Goal: Task Accomplishment & Management: Complete application form

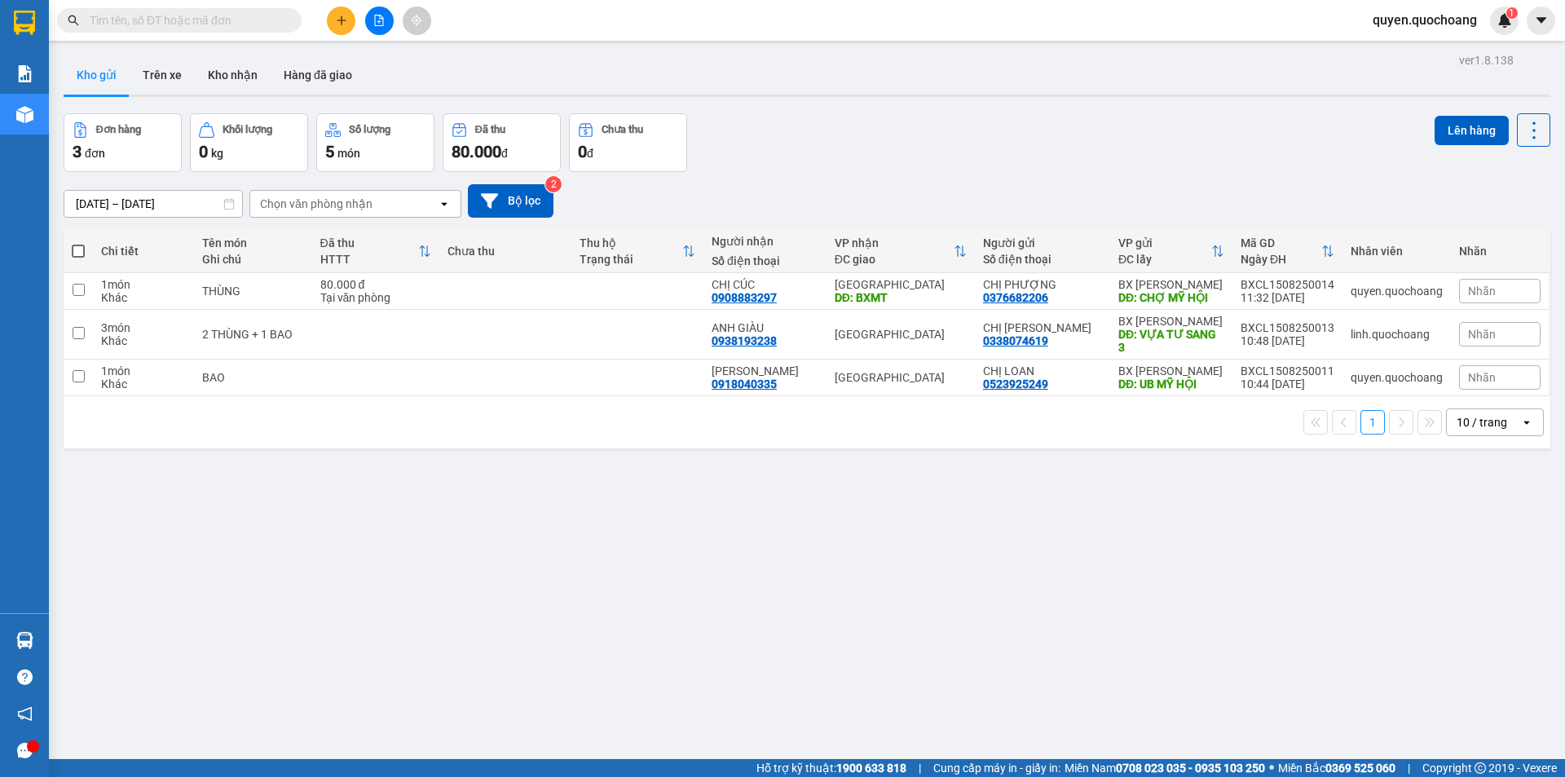
scroll to position [289, 0]
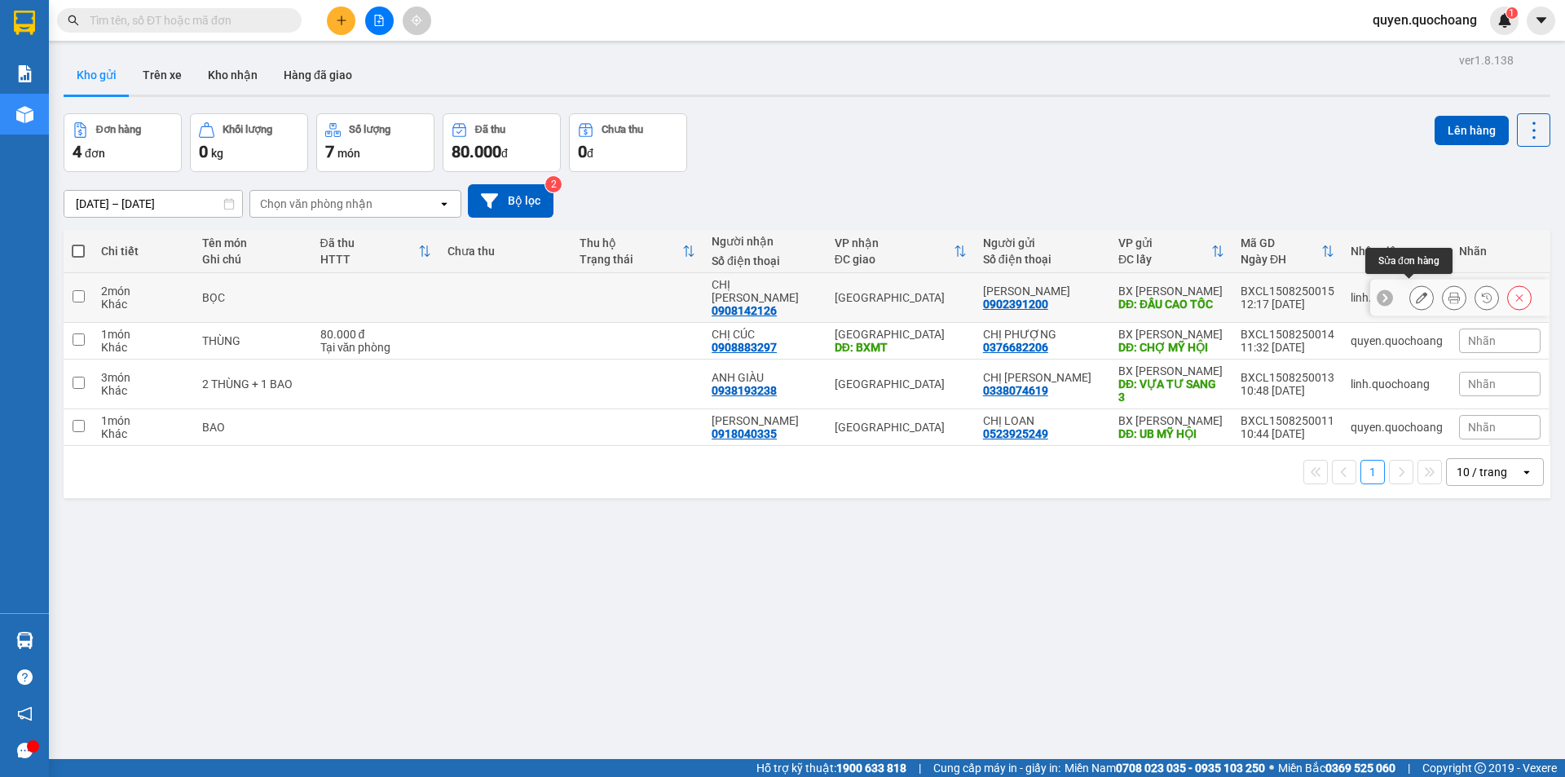
click at [1449, 293] on icon at bounding box center [1454, 297] width 11 height 11
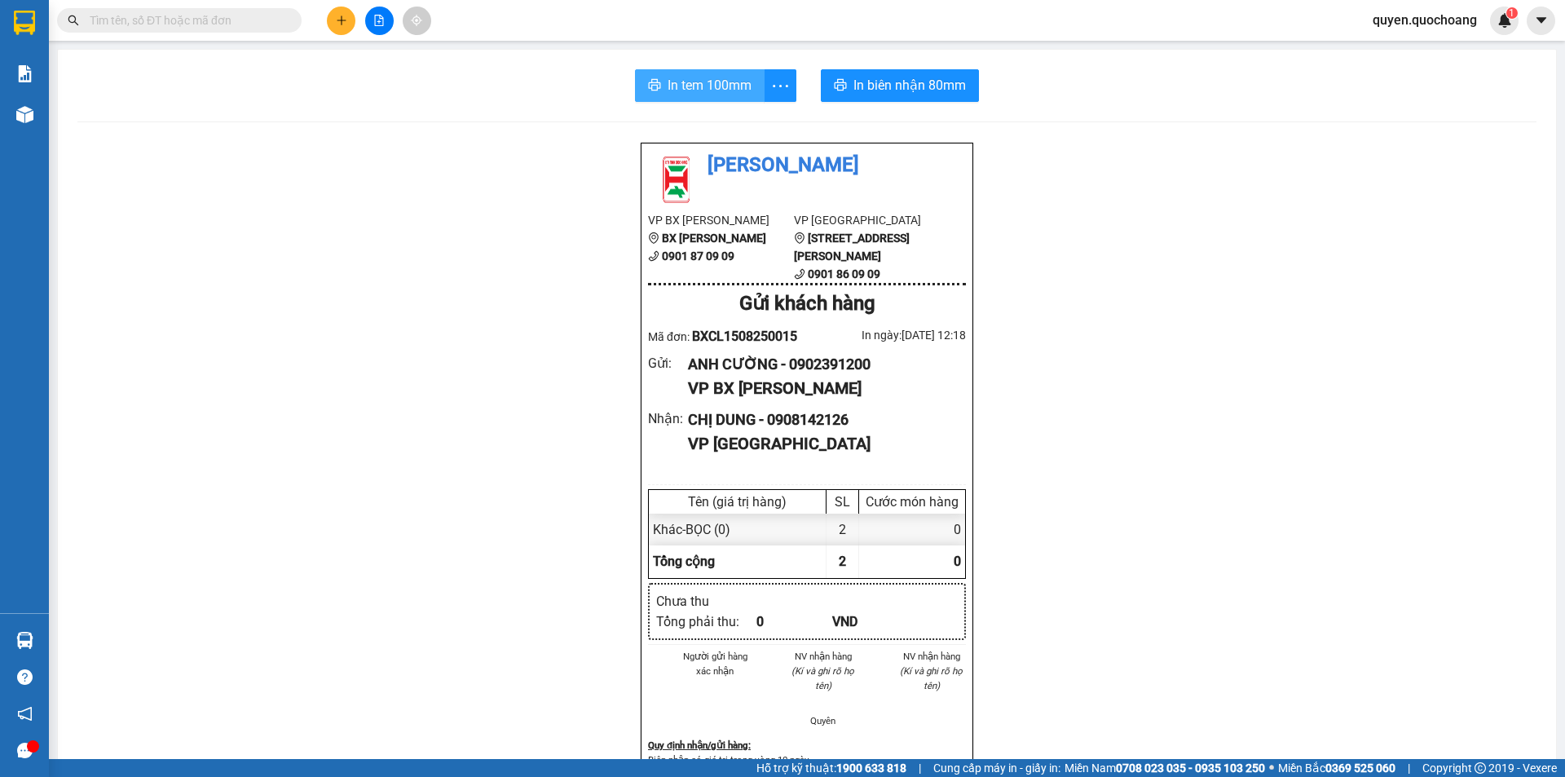
click at [655, 84] on button "In tem 100mm" at bounding box center [700, 85] width 130 height 33
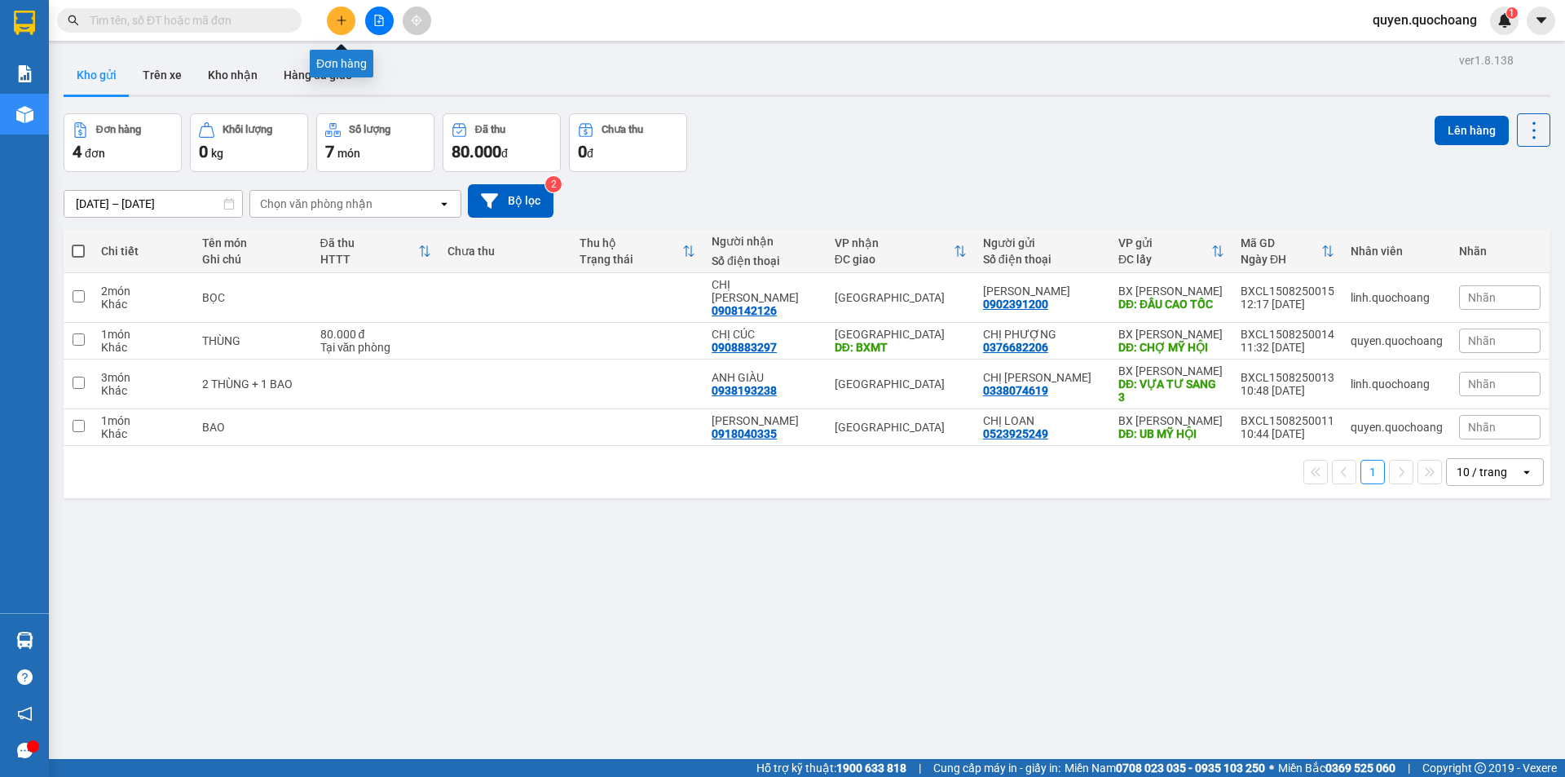
click at [334, 24] on button at bounding box center [341, 21] width 29 height 29
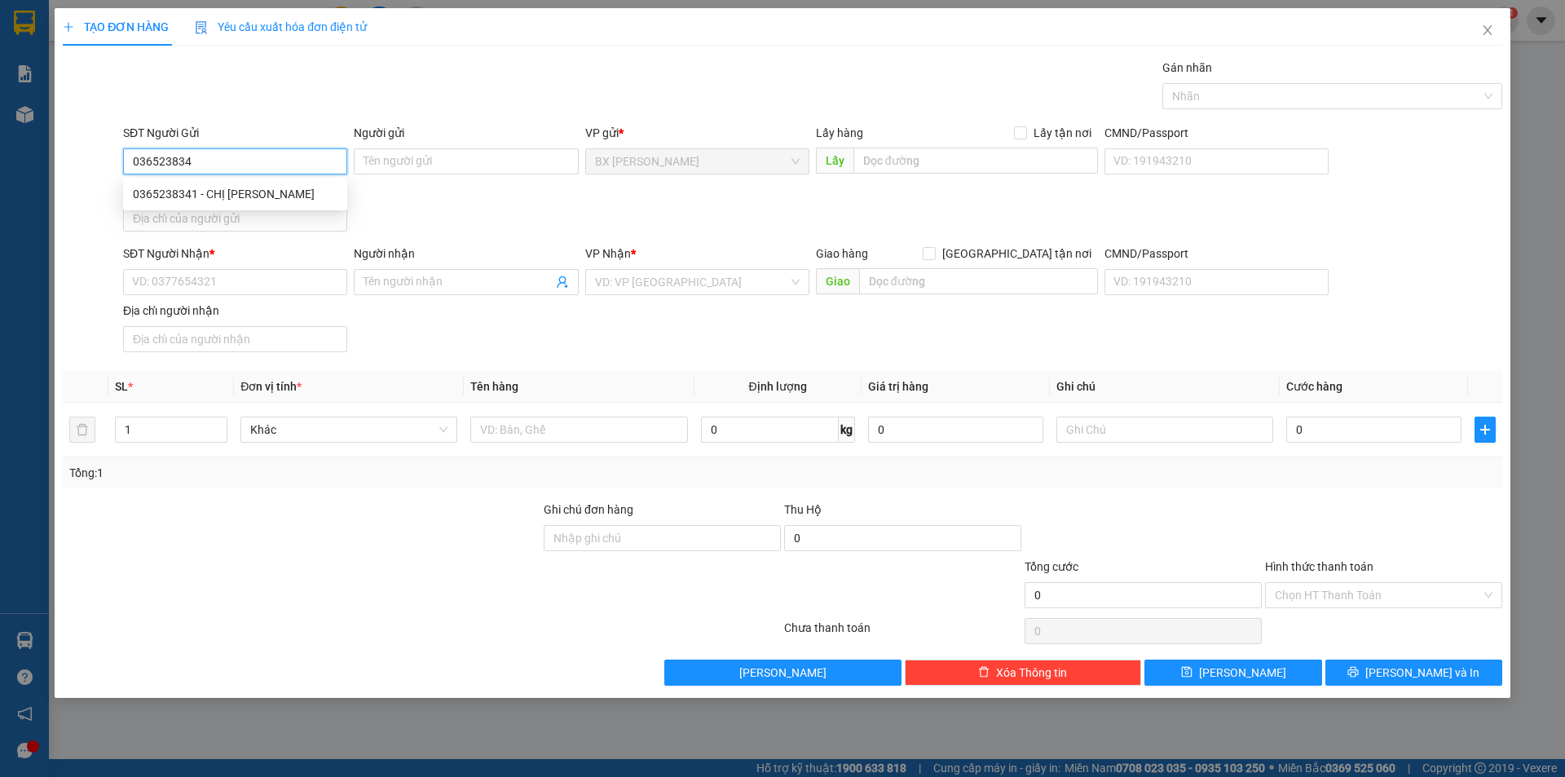
type input "0365238341"
click at [159, 187] on div "0365238341 - CHỊ TUYỀN" at bounding box center [235, 194] width 205 height 18
type input "CHỊ TUYỀN"
type input "0365238341"
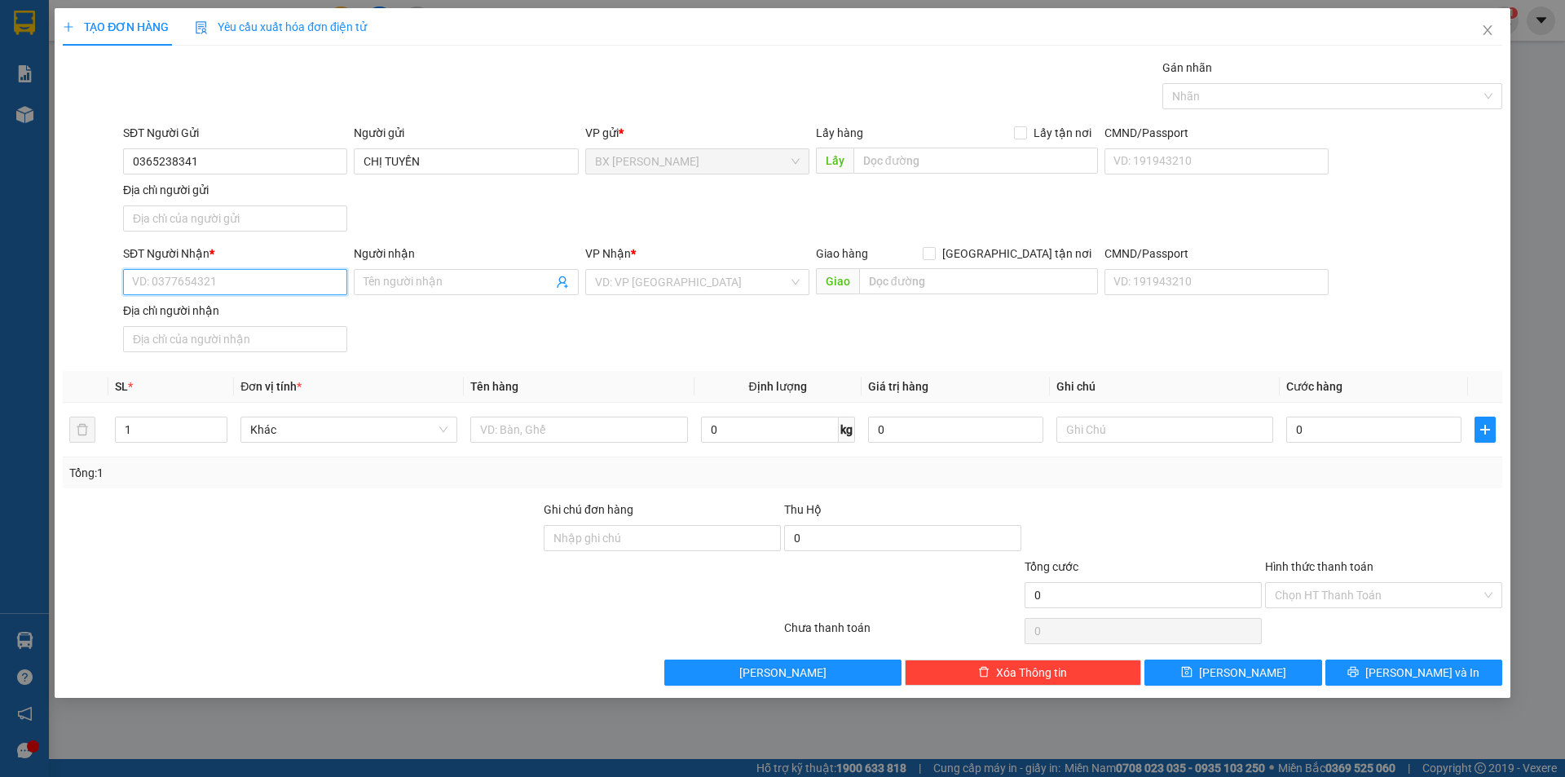
click at [245, 280] on input "SĐT Người Nhận *" at bounding box center [235, 282] width 224 height 26
type input "0968895987"
click at [190, 312] on div "0968895987 - ANH VÀNG" at bounding box center [235, 315] width 205 height 18
type input "ANH VÀNG"
type input "0968895987"
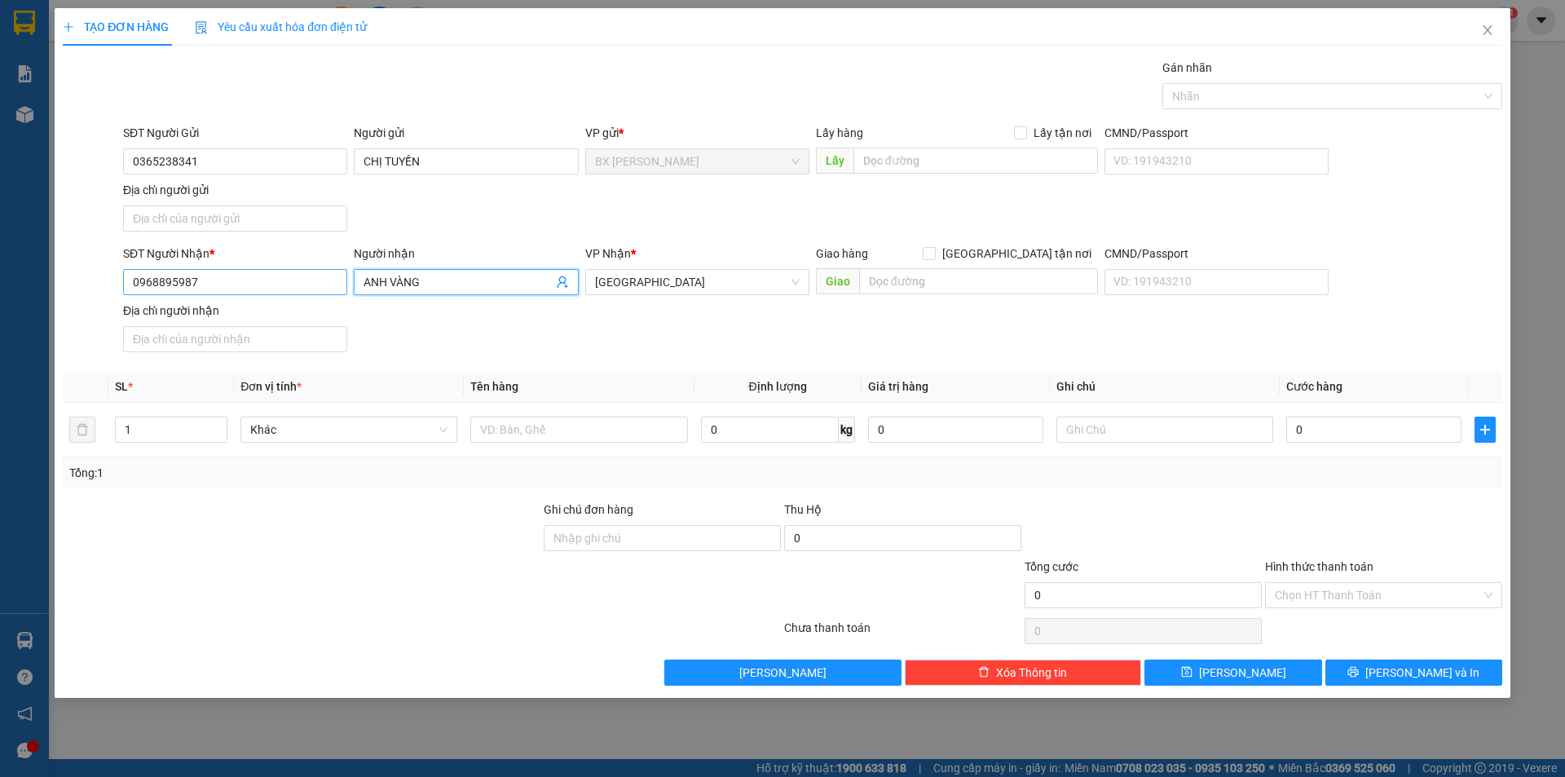
drag, startPoint x: 390, startPoint y: 280, endPoint x: 302, endPoint y: 294, distance: 89.1
click at [302, 294] on div "SĐT Người Nhận * 0968895987 Người nhận ANH VÀNG ANH VÀNG VP Nhận * Sài Gòn Giao…" at bounding box center [813, 302] width 1386 height 114
type input "CHỊ VÀNG"
click at [525, 421] on input "text" at bounding box center [578, 430] width 217 height 26
type input "THÙNG"
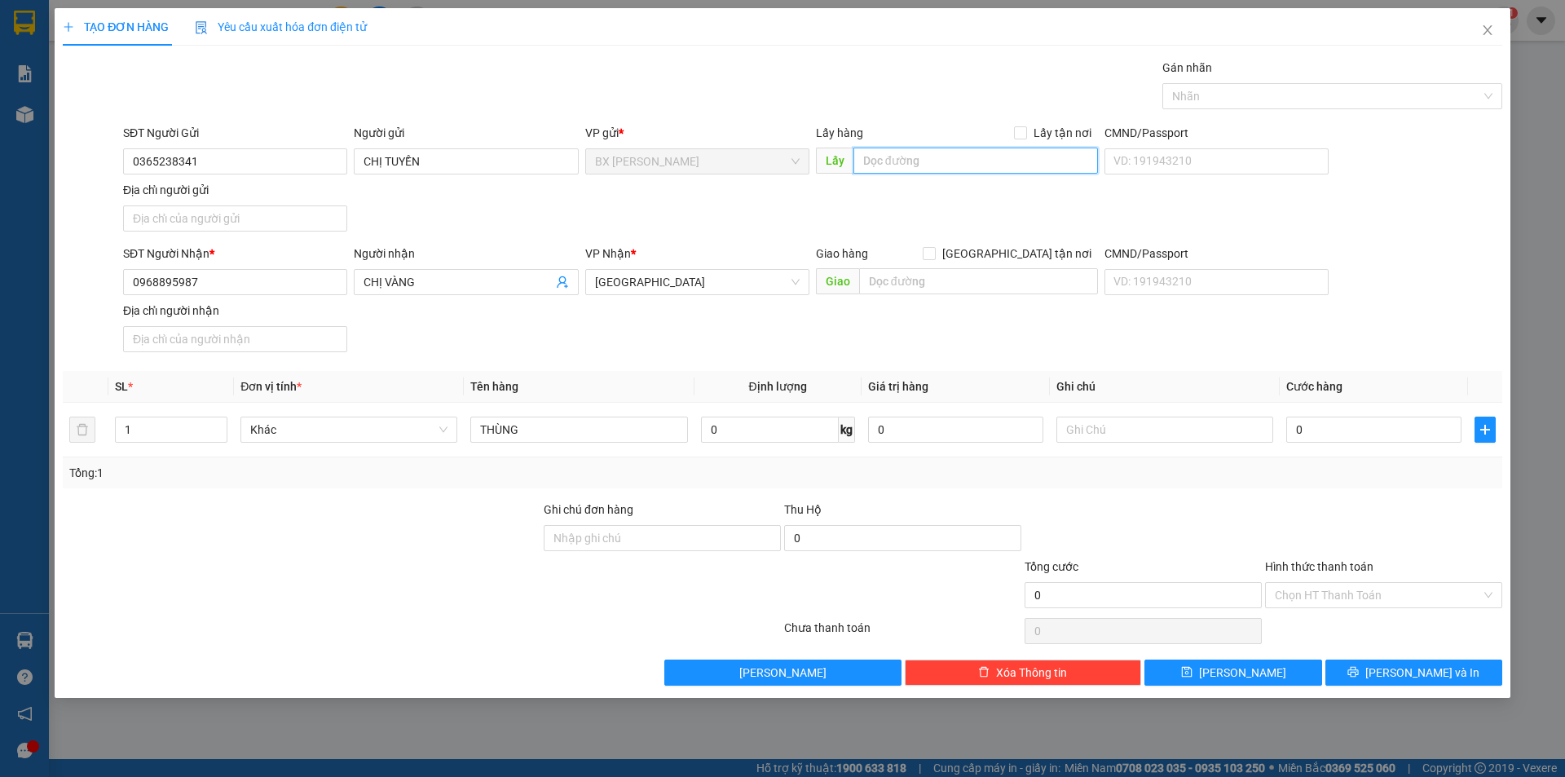
click at [907, 161] on input "text" at bounding box center [976, 161] width 245 height 26
type input "CHỢ MX"
click at [1414, 653] on div "Transit Pickup Surcharge Ids Transit Deliver Surcharge Ids Transit Deliver Surc…" at bounding box center [783, 372] width 1440 height 627
click at [1410, 669] on span "[PERSON_NAME] và In" at bounding box center [1423, 673] width 114 height 18
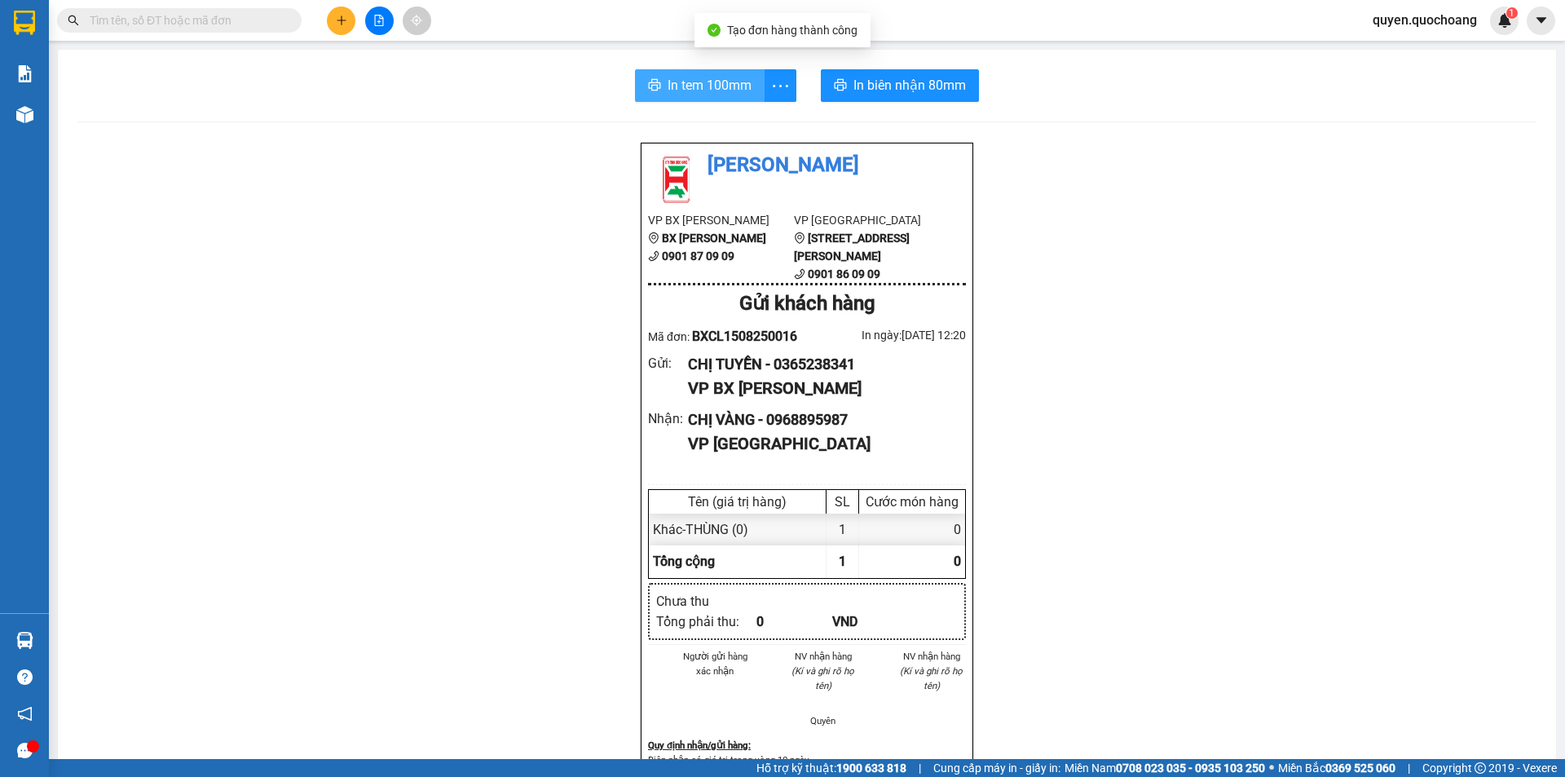
click at [691, 83] on span "In tem 100mm" at bounding box center [710, 85] width 84 height 20
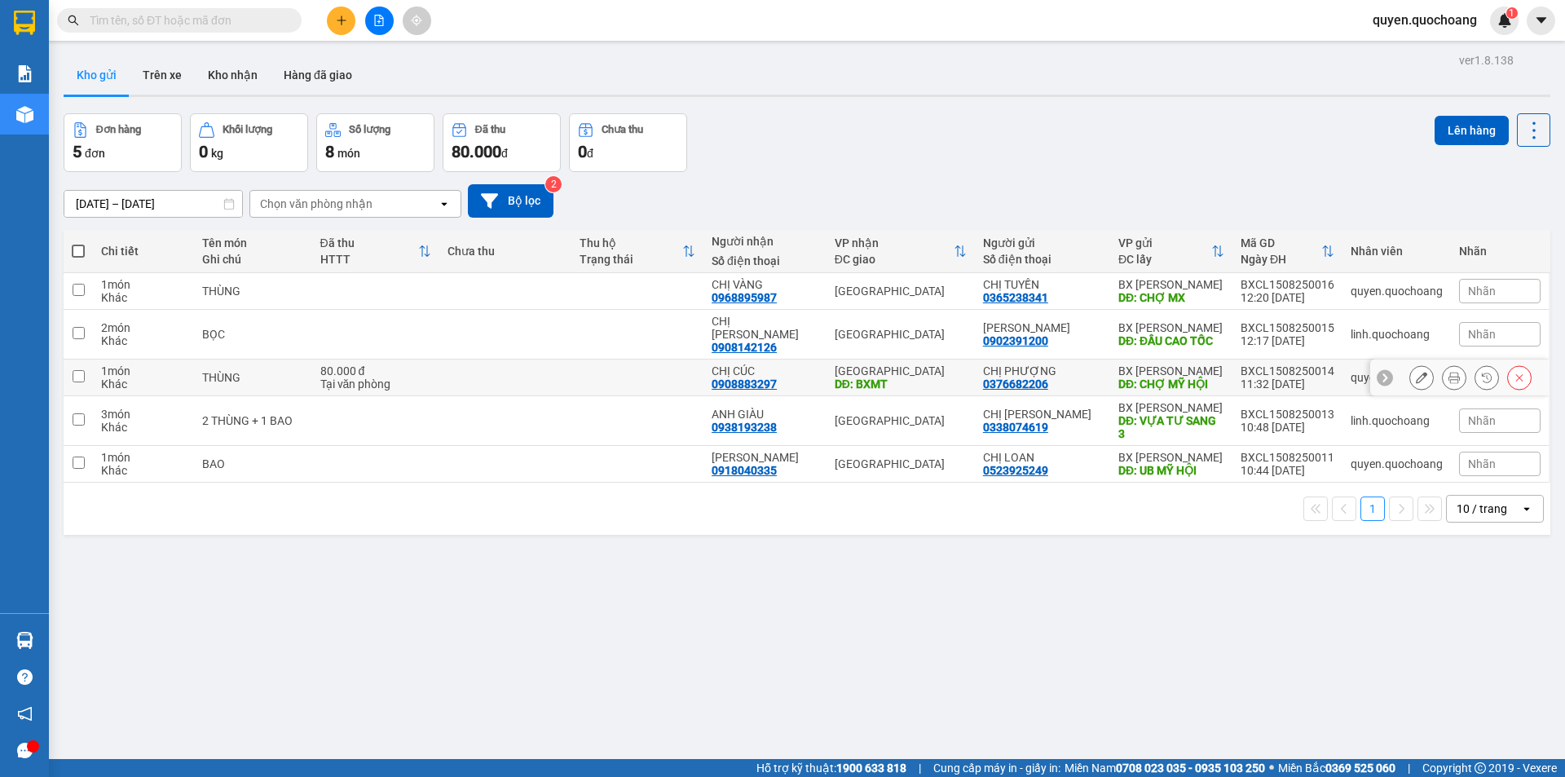
click at [1280, 377] on div "11:32 15/08" at bounding box center [1288, 383] width 94 height 13
checkbox input "true"
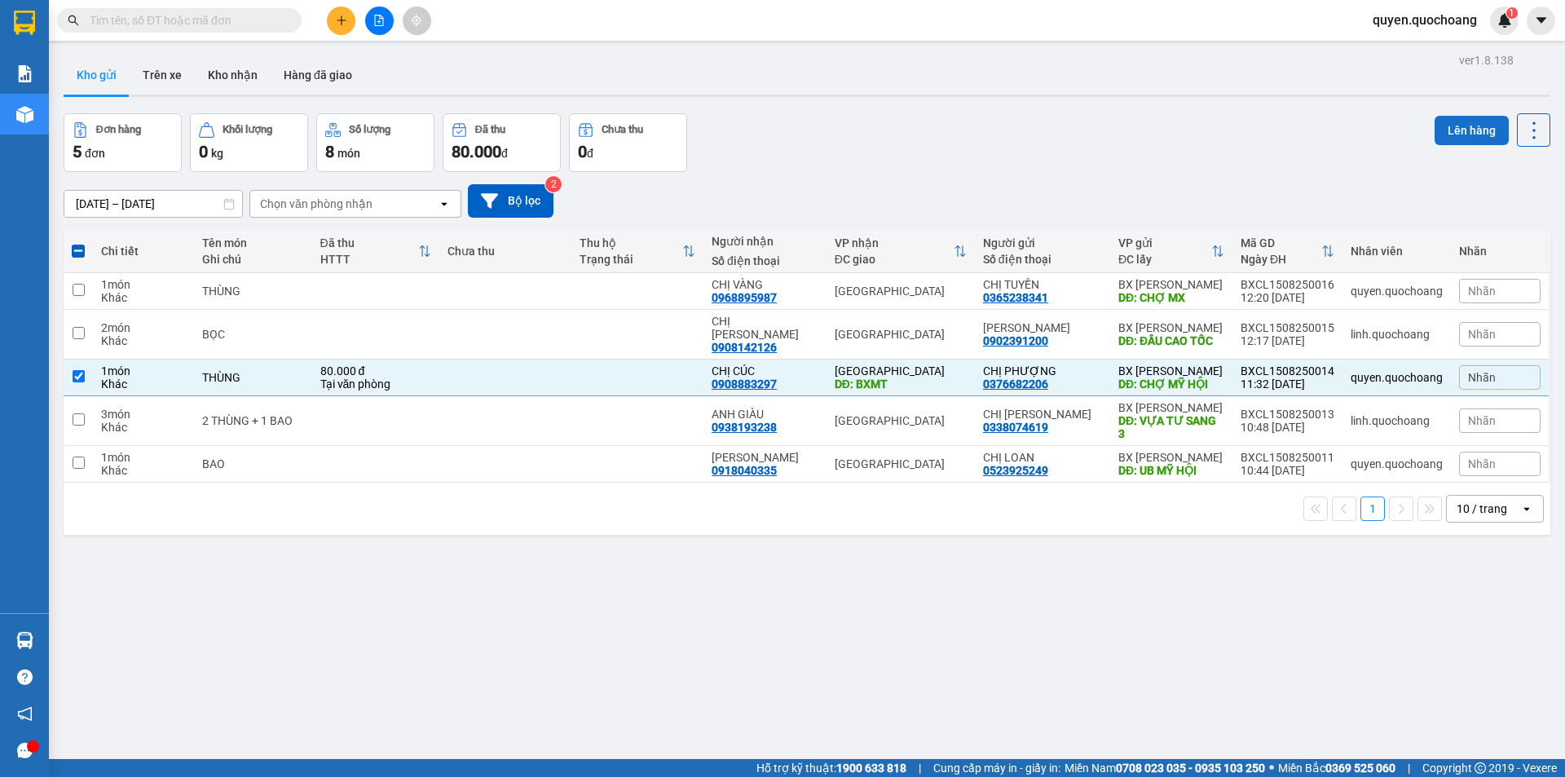
click at [1436, 135] on button "Lên hàng" at bounding box center [1472, 130] width 74 height 29
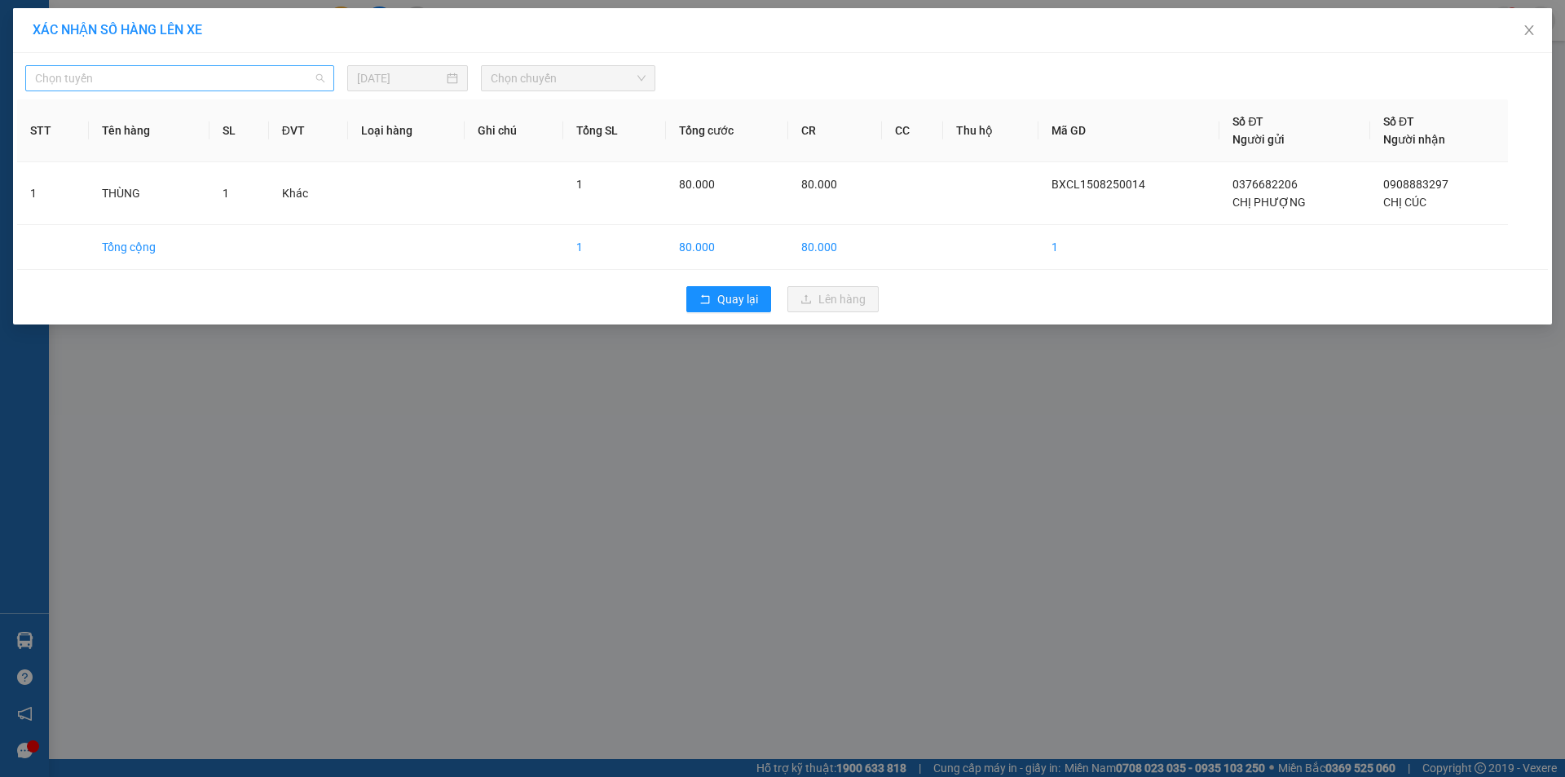
click at [291, 78] on span "Chọn tuyến" at bounding box center [179, 78] width 289 height 24
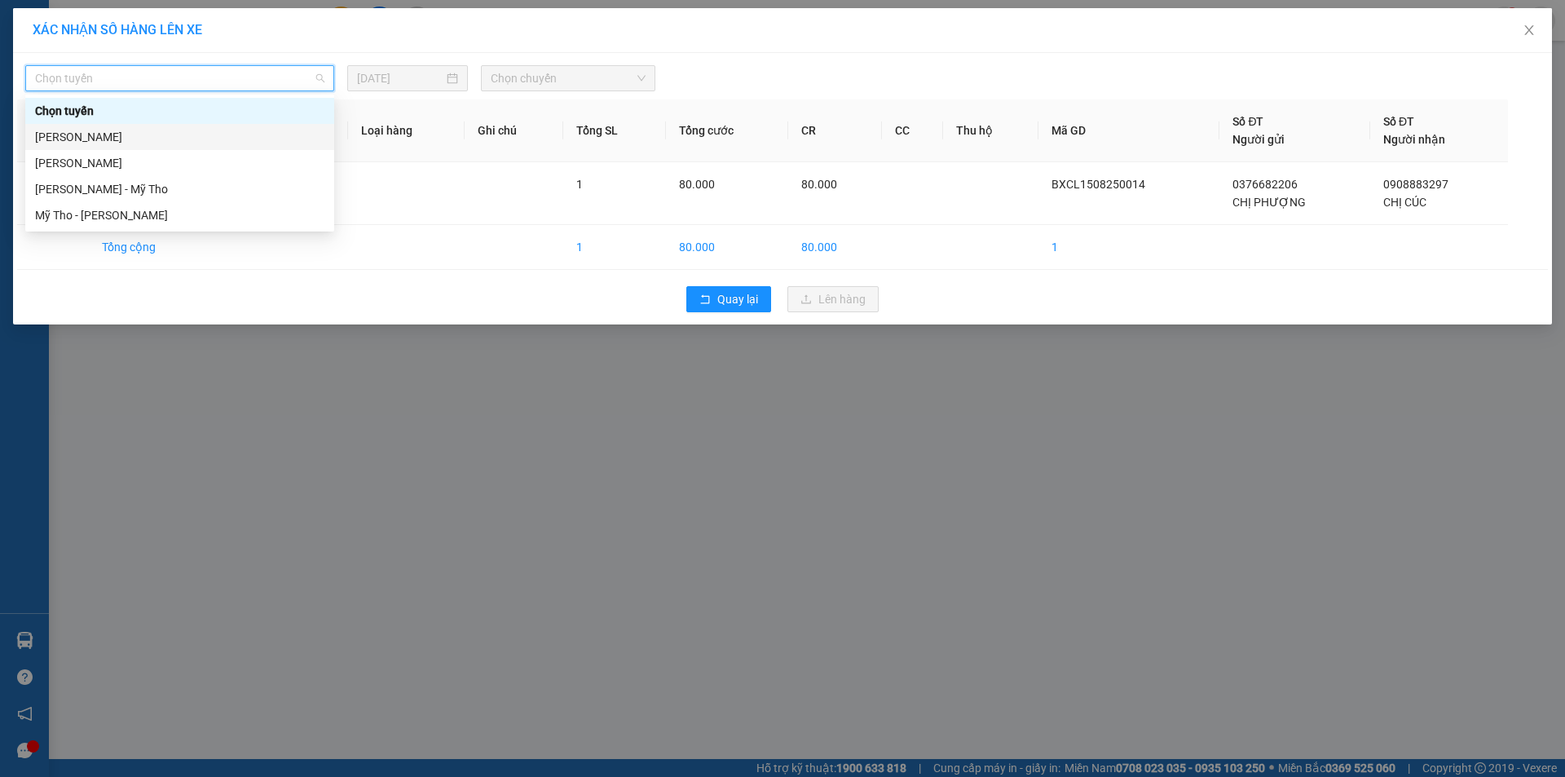
click at [256, 145] on div "Cao Lãnh - Hồ Chí Minh" at bounding box center [179, 137] width 289 height 18
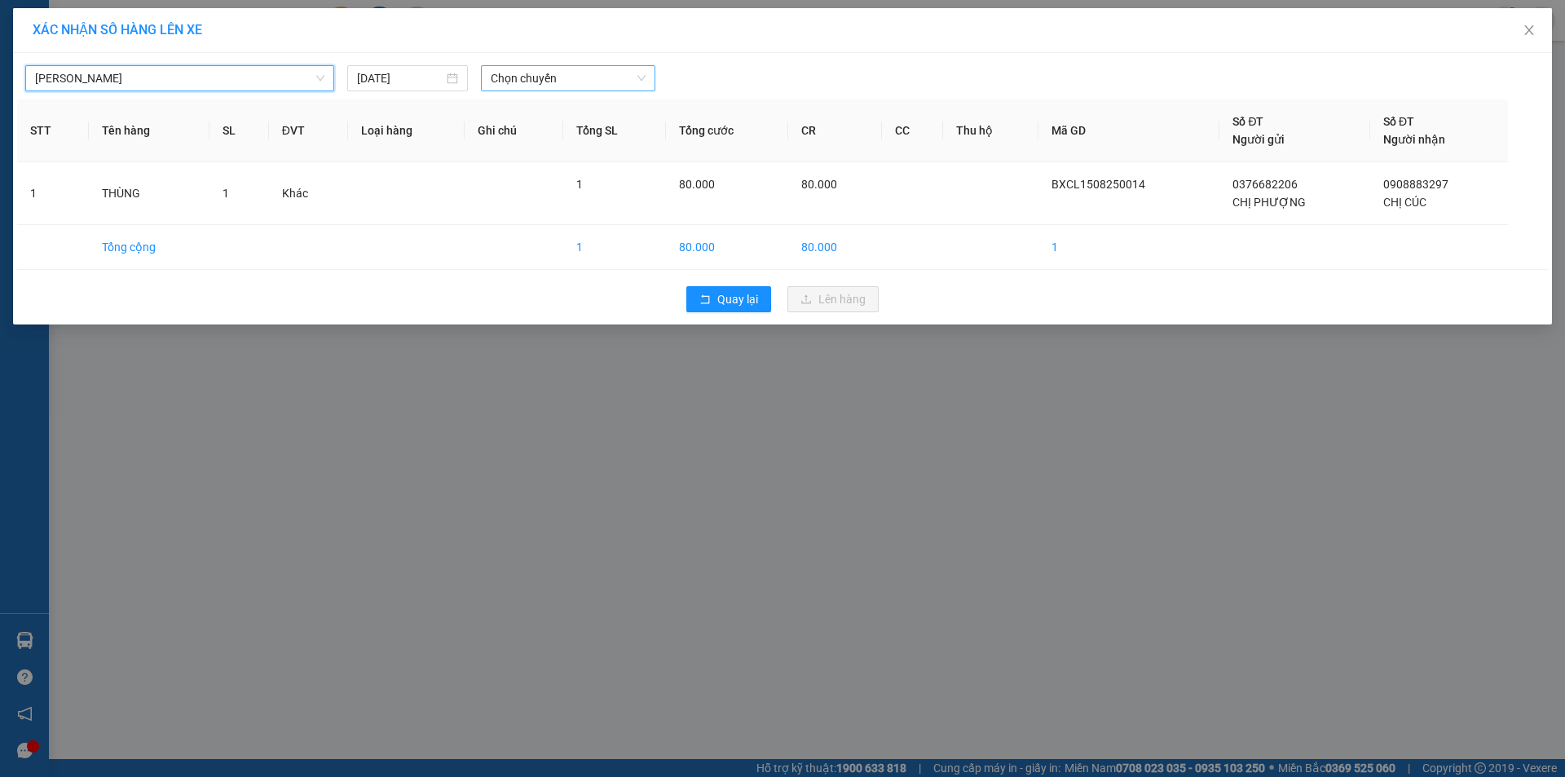
click at [545, 90] on div "Chọn chuyến" at bounding box center [568, 78] width 174 height 26
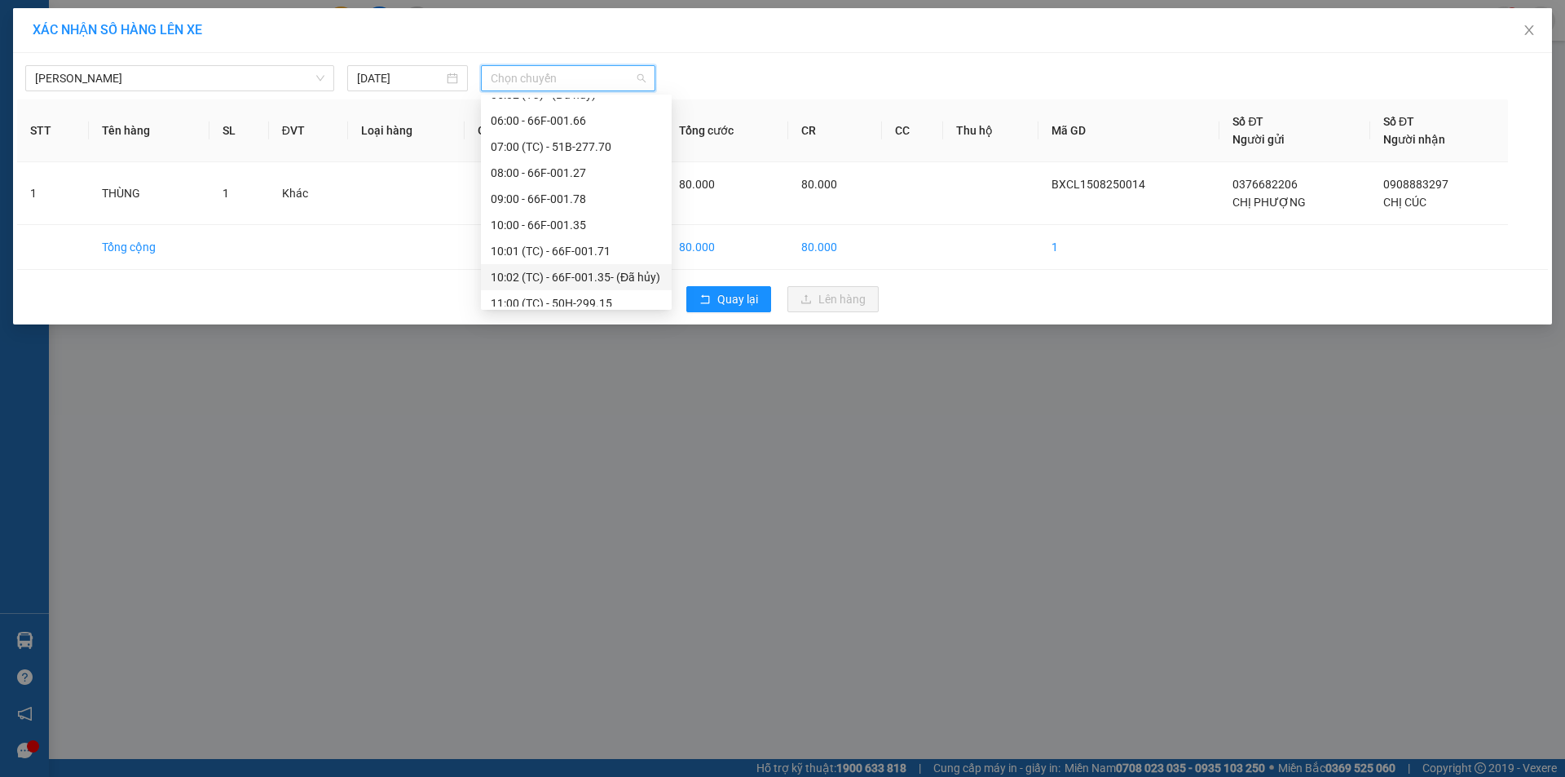
scroll to position [489, 0]
click at [537, 247] on div "12:00 - 50H-545.04" at bounding box center [576, 248] width 171 height 18
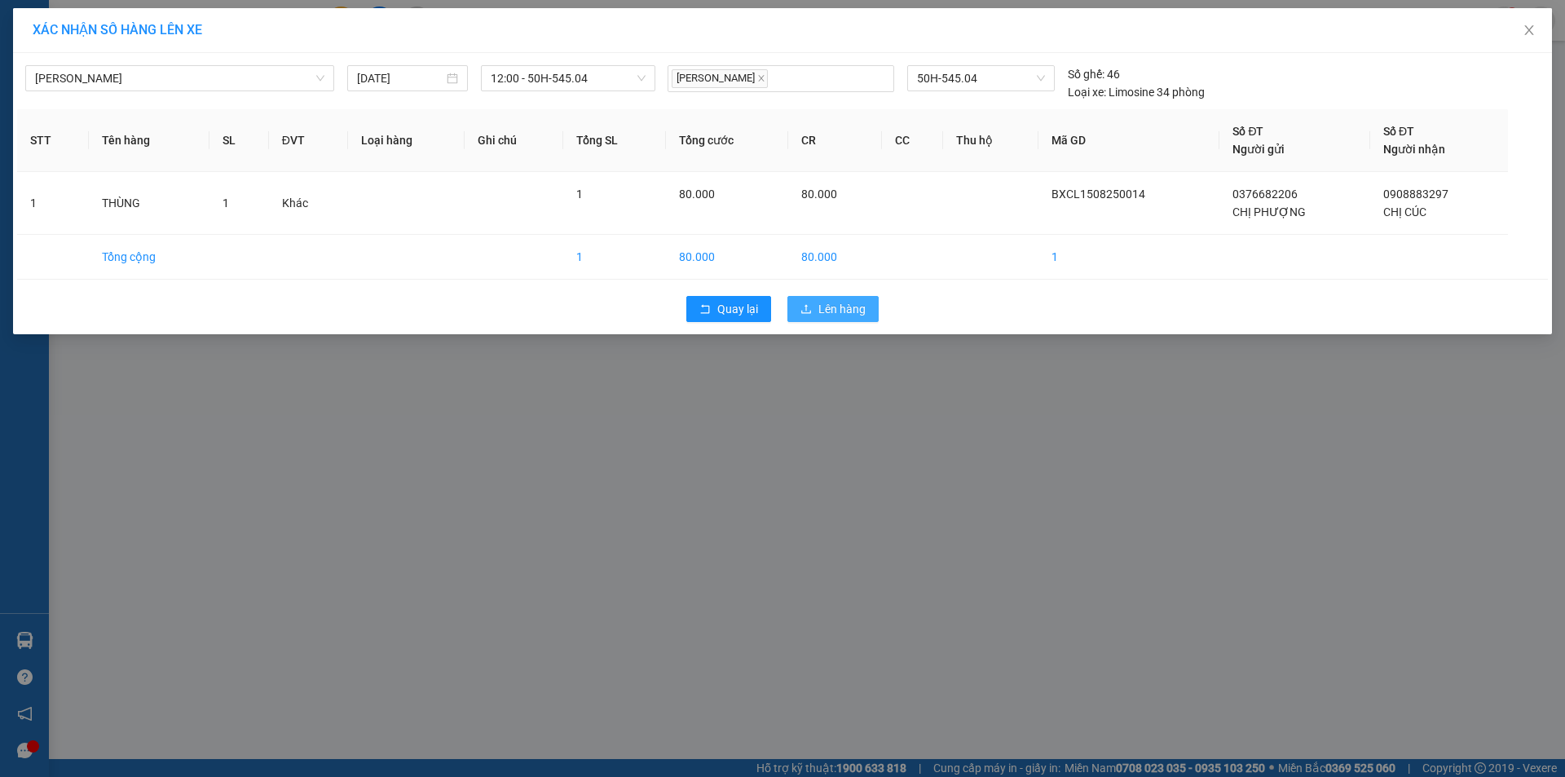
click at [810, 303] on icon "upload" at bounding box center [806, 308] width 11 height 11
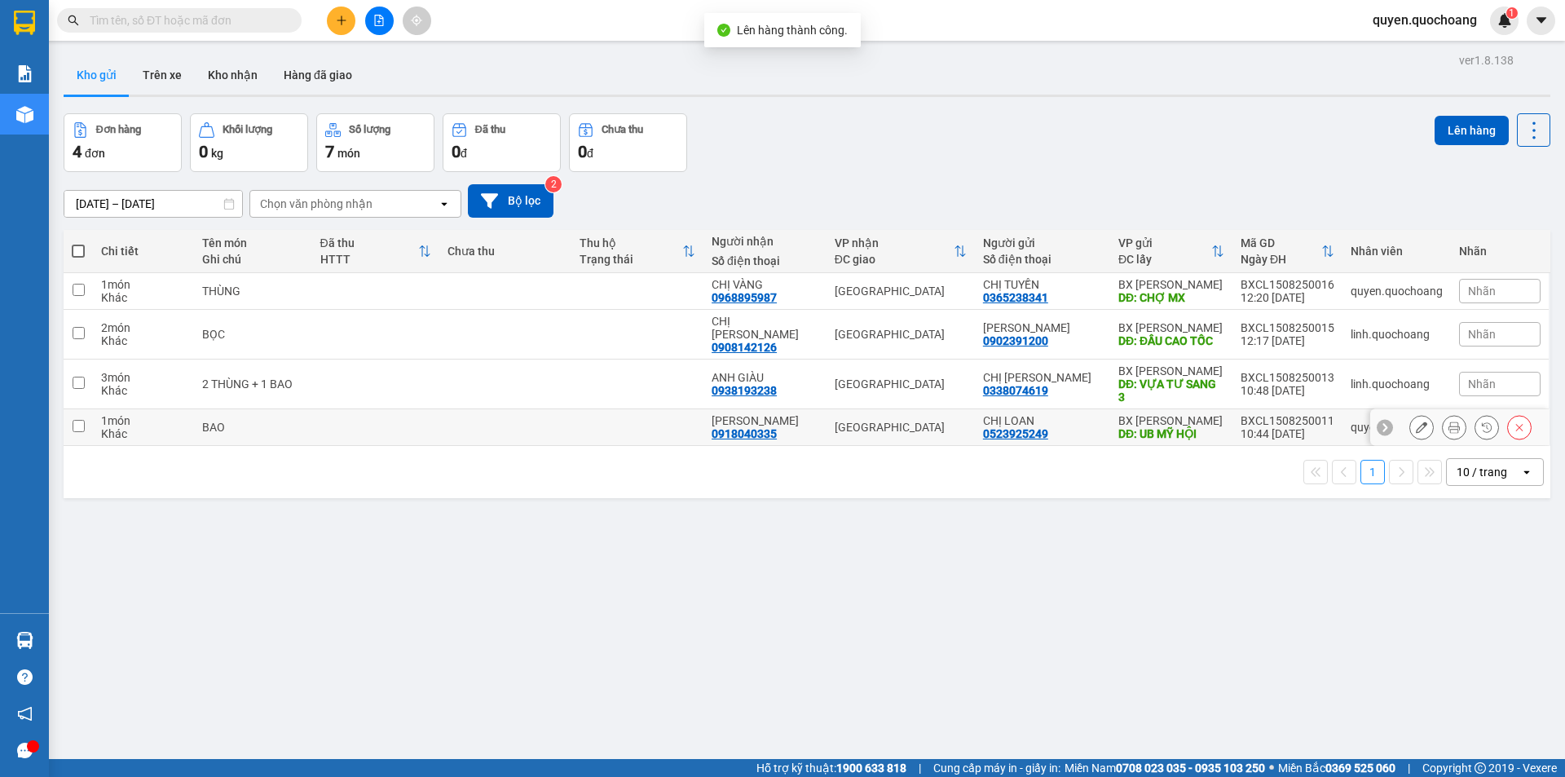
click at [1381, 412] on div at bounding box center [1459, 427] width 179 height 37
click at [1075, 414] on div "CHỊ LOAN" at bounding box center [1042, 420] width 119 height 13
checkbox input "true"
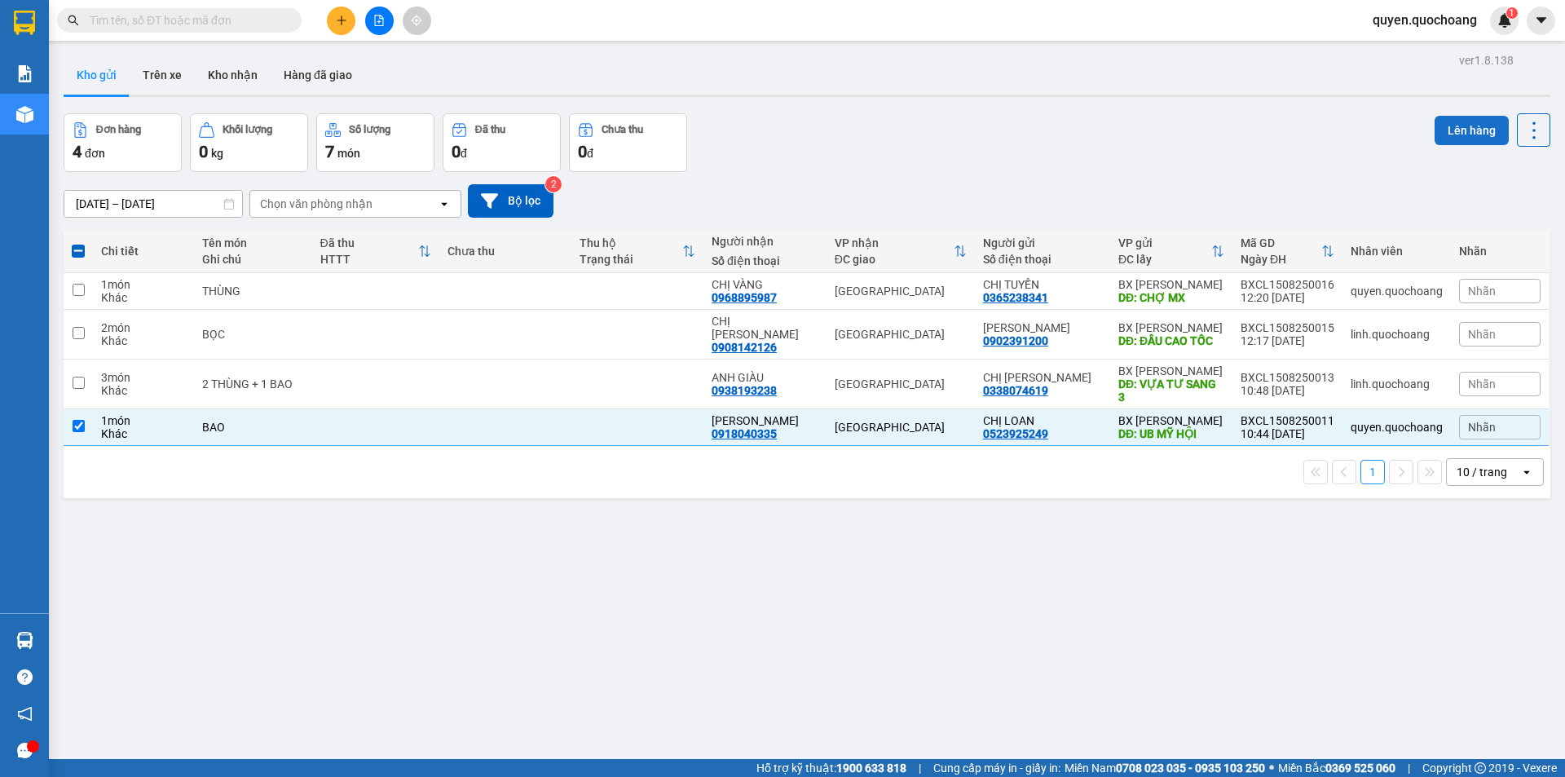
click at [1436, 134] on button "Lên hàng" at bounding box center [1472, 130] width 74 height 29
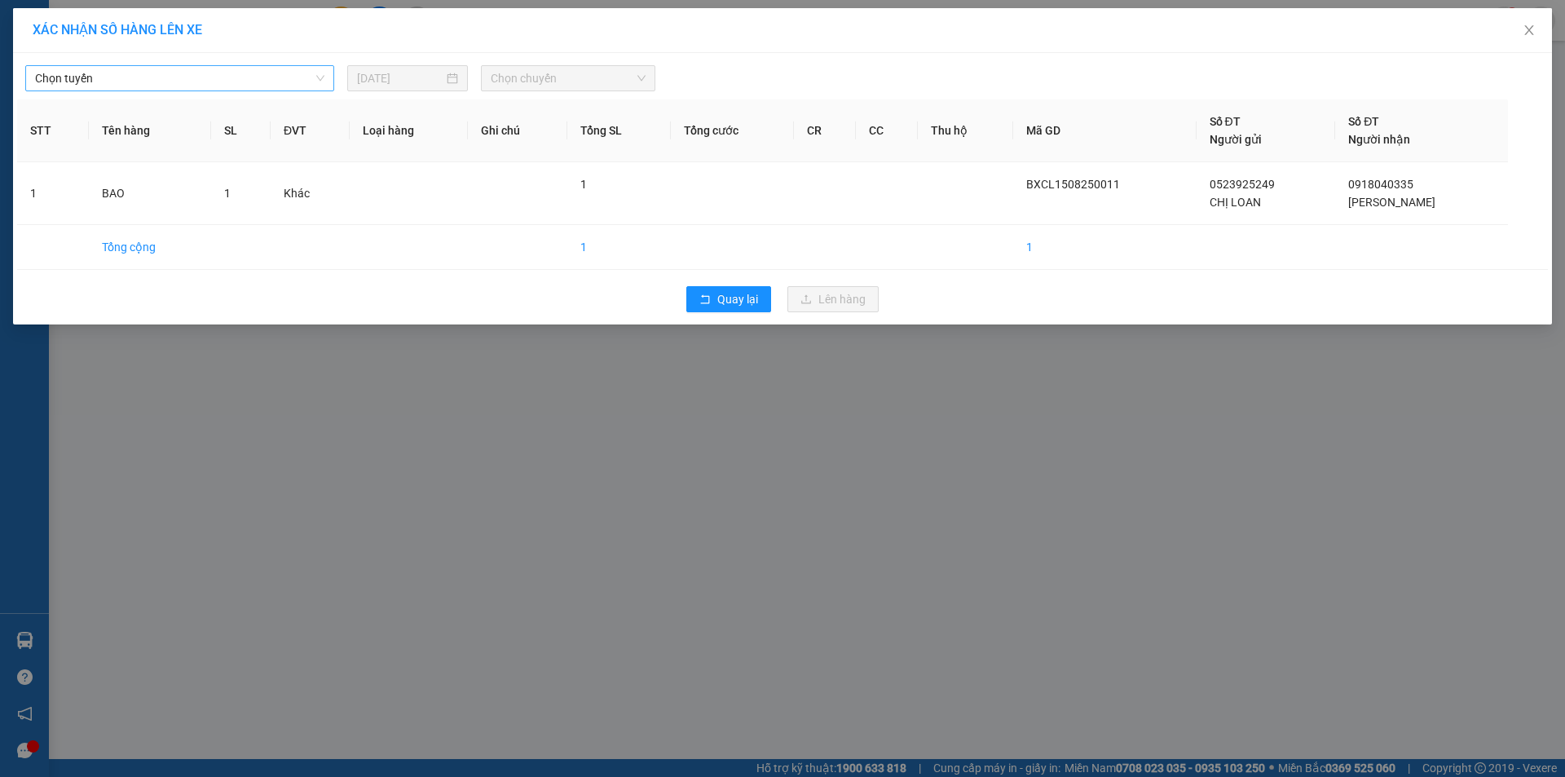
click at [232, 81] on span "Chọn tuyến" at bounding box center [179, 78] width 289 height 24
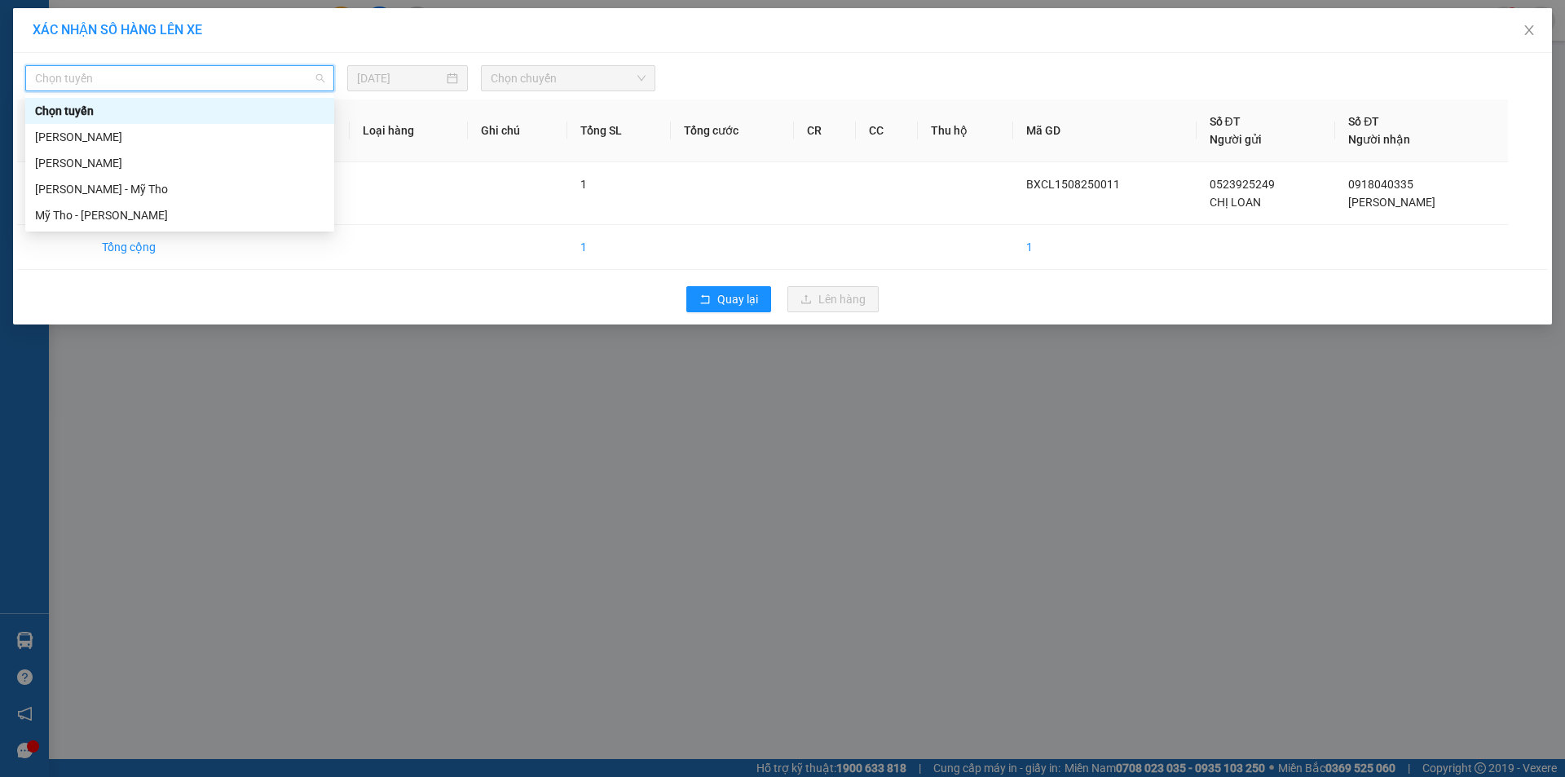
click at [193, 123] on div "Chọn tuyến" at bounding box center [179, 111] width 309 height 26
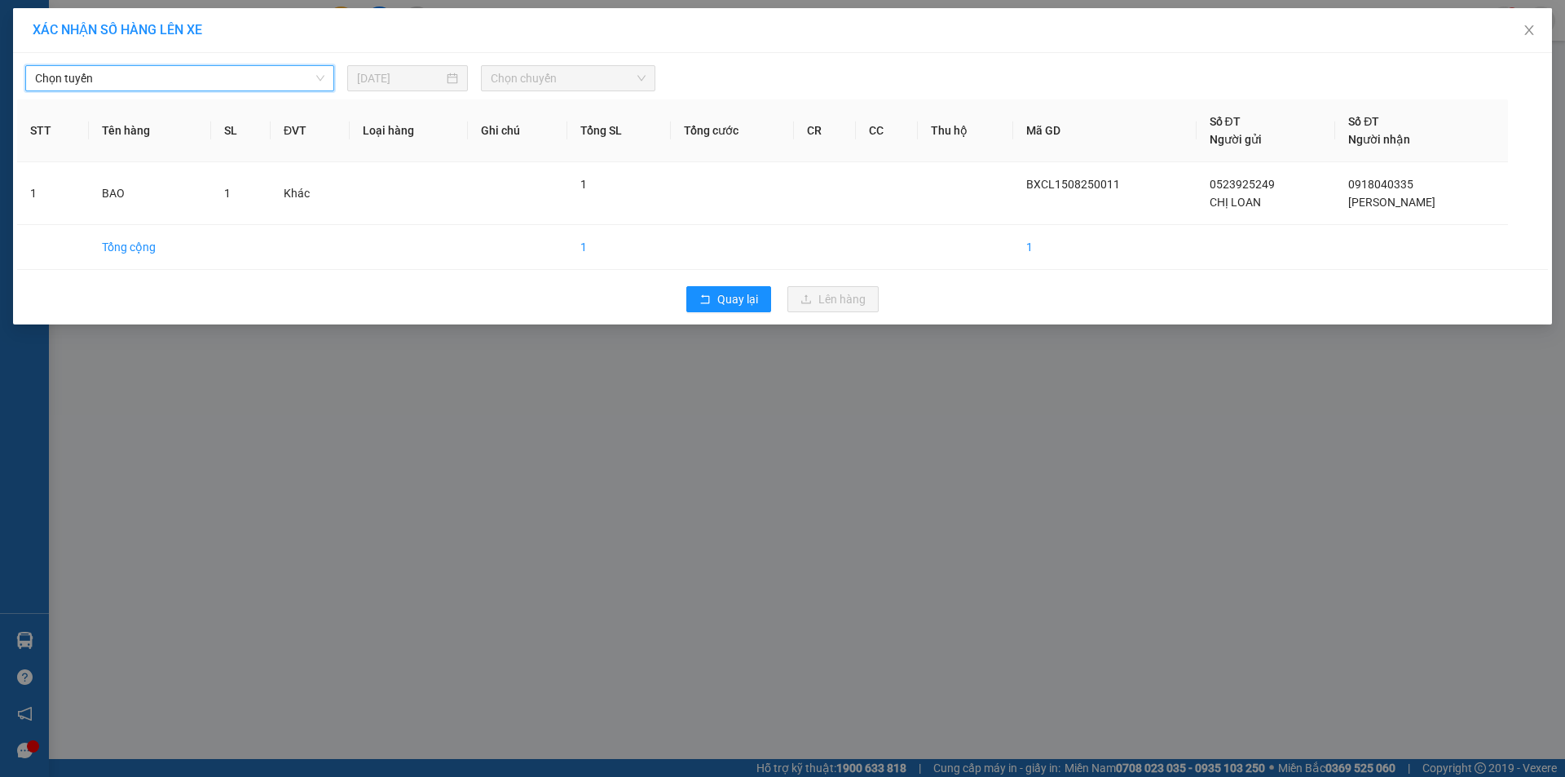
drag, startPoint x: 125, startPoint y: 65, endPoint x: 142, endPoint y: 88, distance: 28.5
click at [126, 66] on div "Chọn tuyến" at bounding box center [179, 78] width 309 height 26
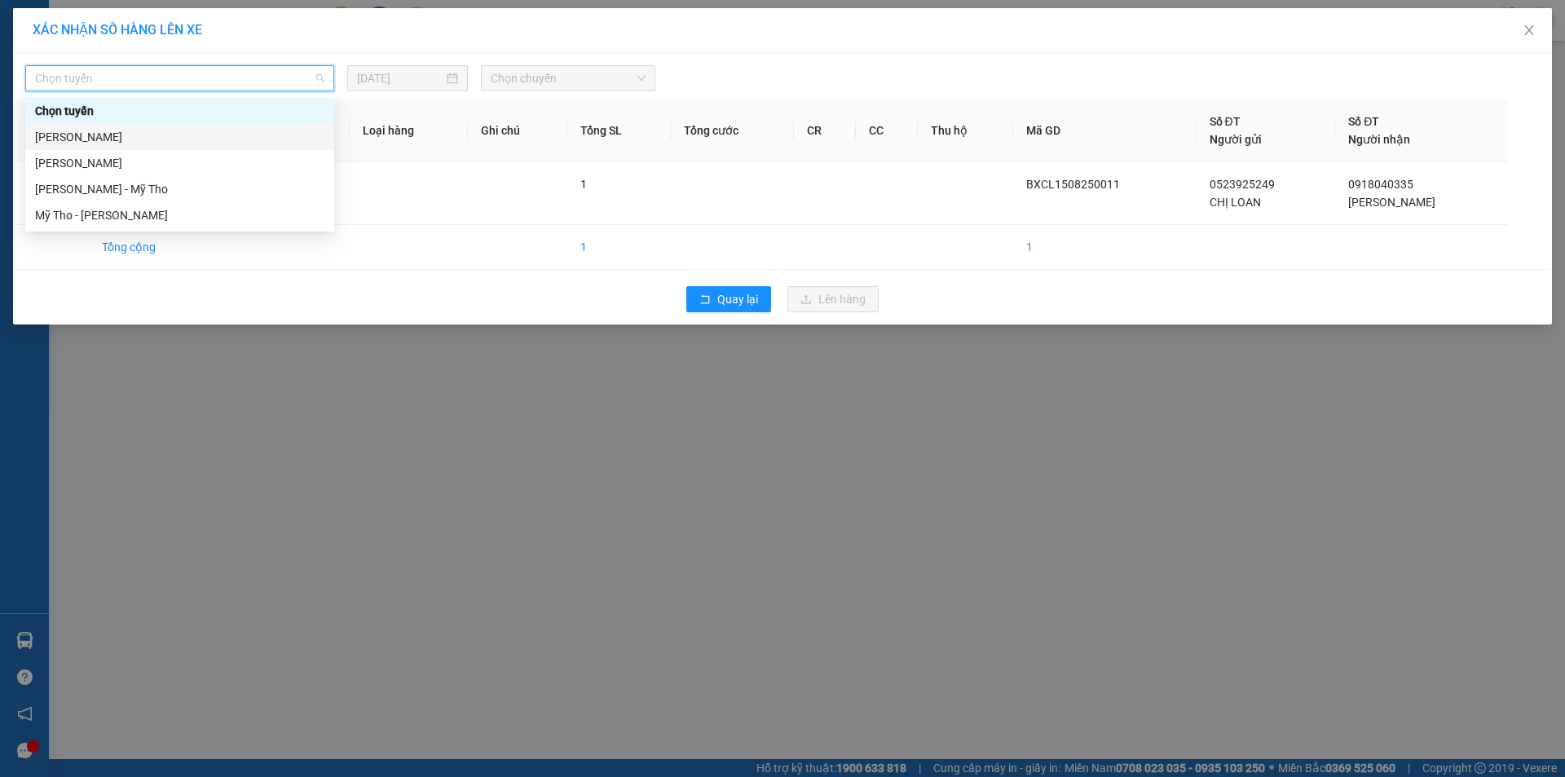
click at [130, 126] on div "Cao Lãnh - Hồ Chí Minh" at bounding box center [179, 137] width 309 height 26
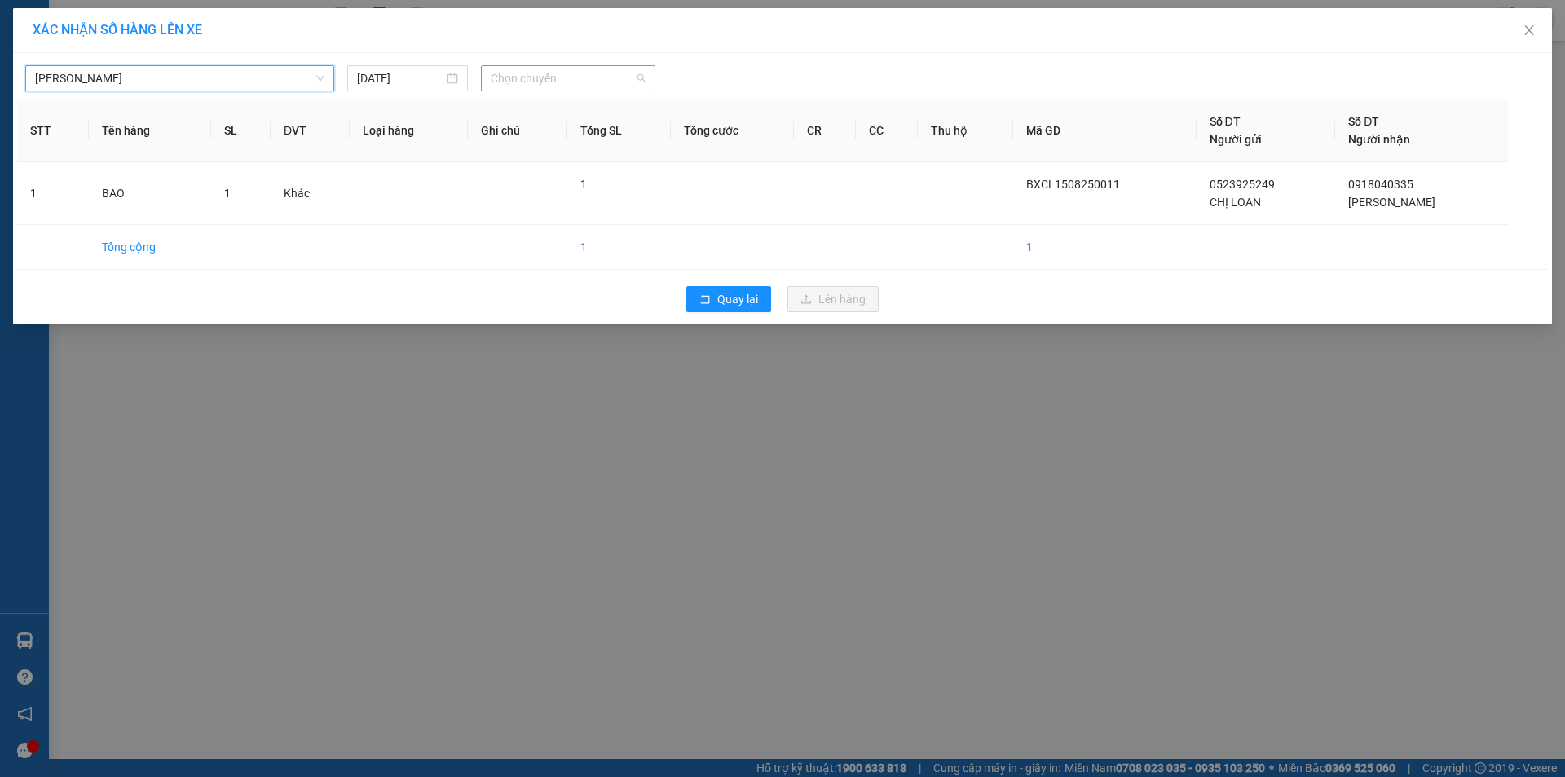
click at [509, 81] on span "Chọn chuyến" at bounding box center [568, 78] width 155 height 24
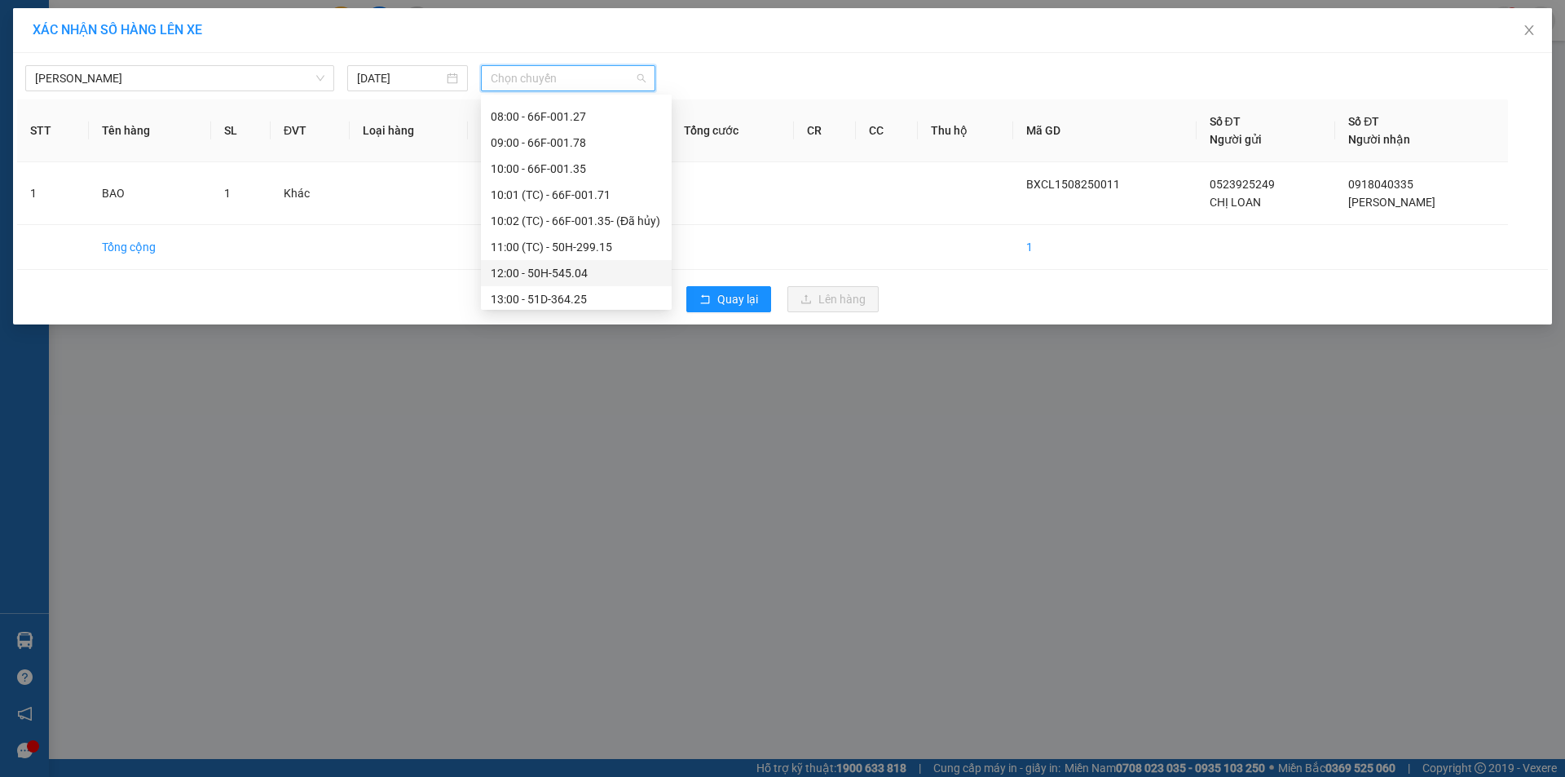
scroll to position [489, 0]
click at [533, 246] on div "12:00 - 50H-545.04" at bounding box center [576, 248] width 171 height 18
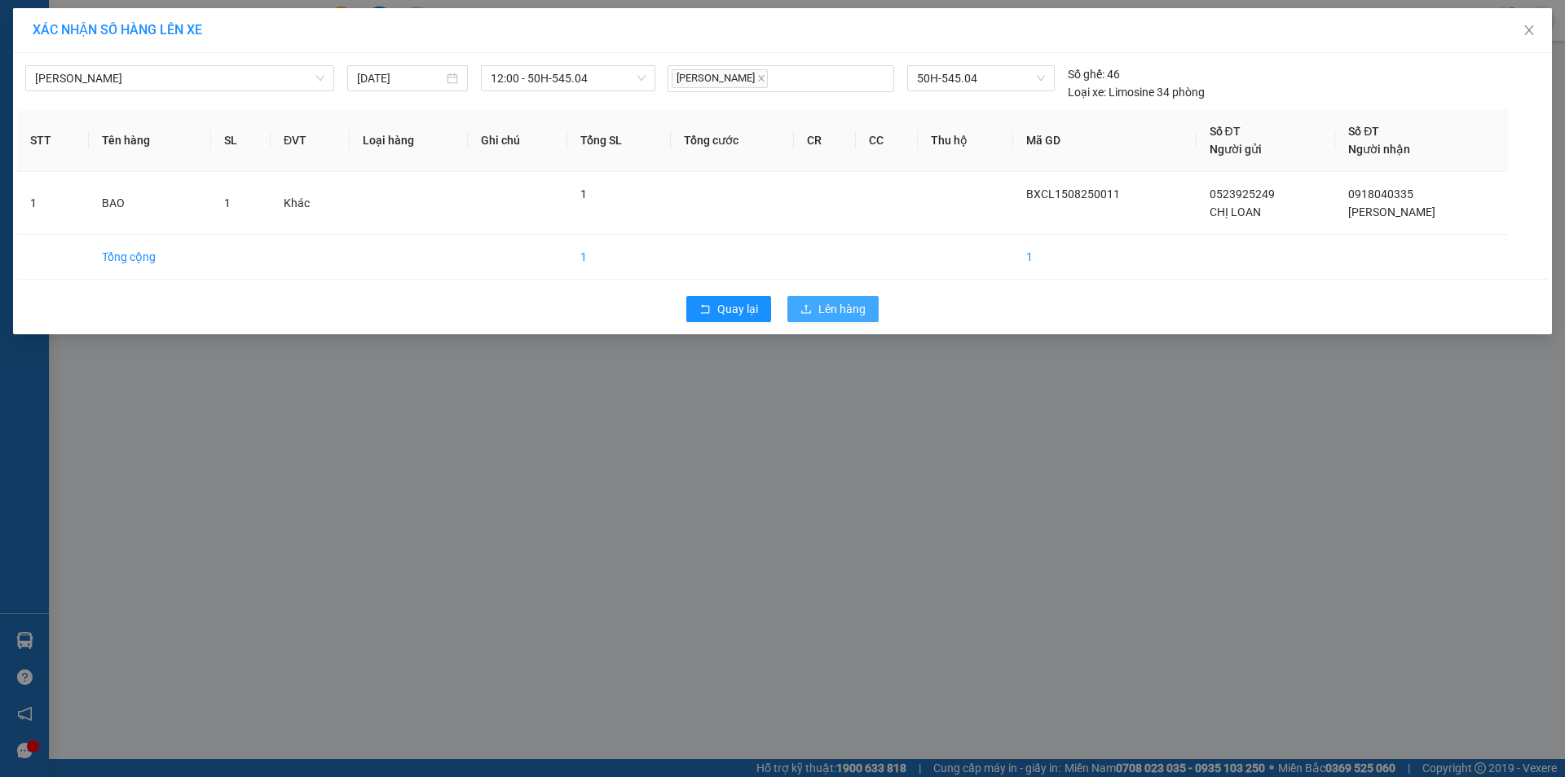
click at [841, 307] on span "Lên hàng" at bounding box center [842, 309] width 47 height 18
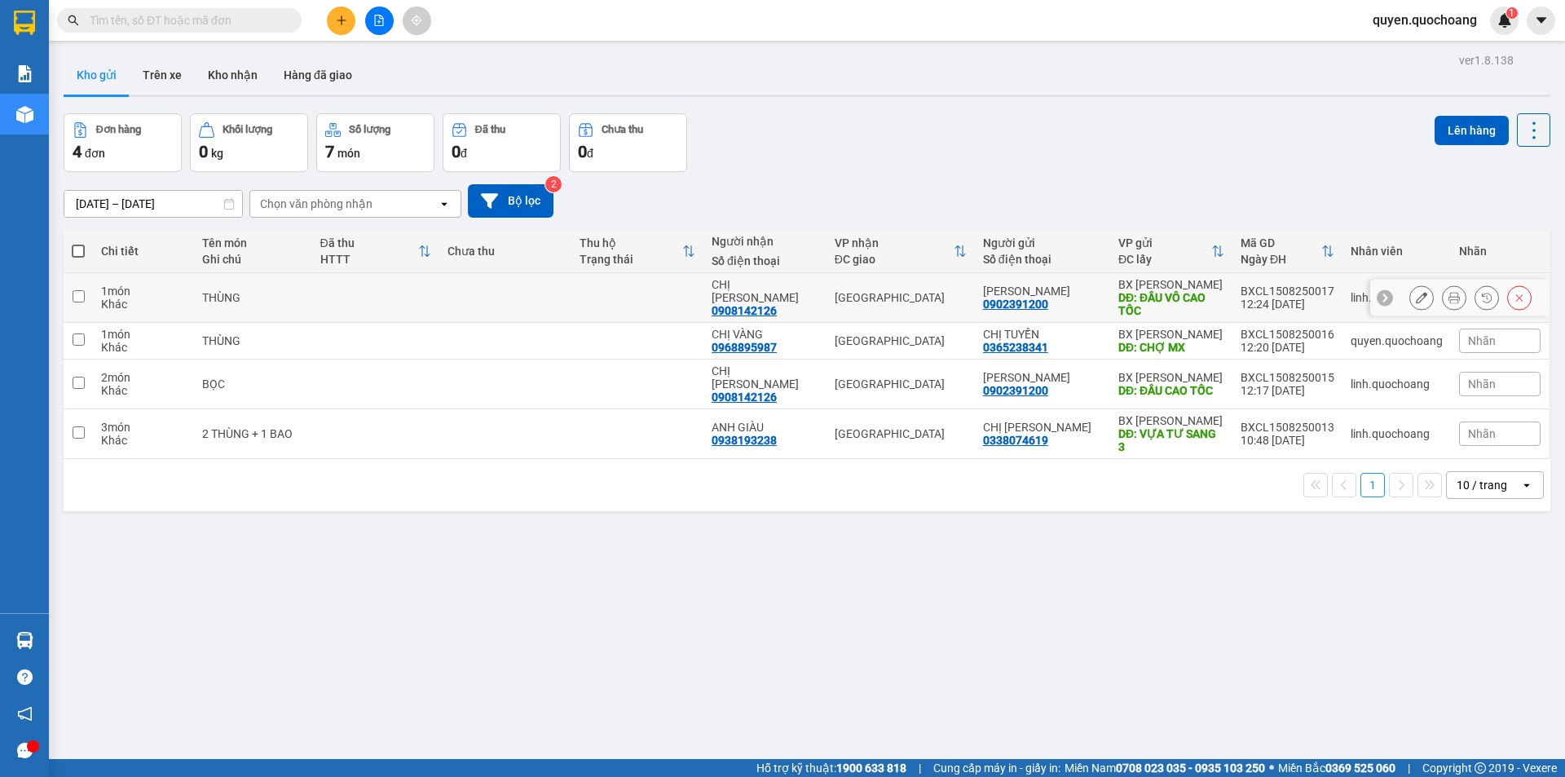
click at [1443, 295] on button at bounding box center [1454, 298] width 23 height 29
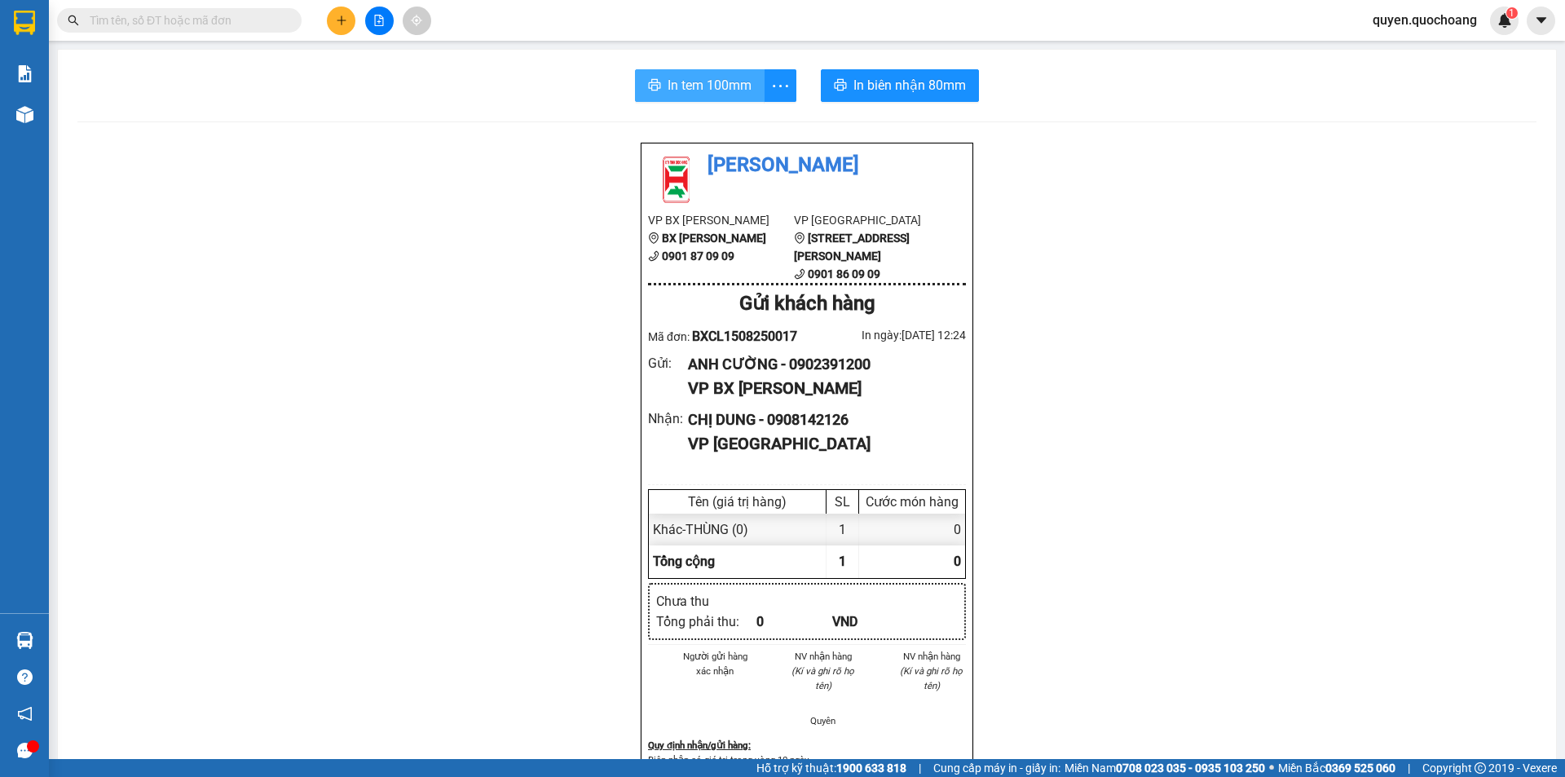
click at [699, 71] on button "In tem 100mm" at bounding box center [700, 85] width 130 height 33
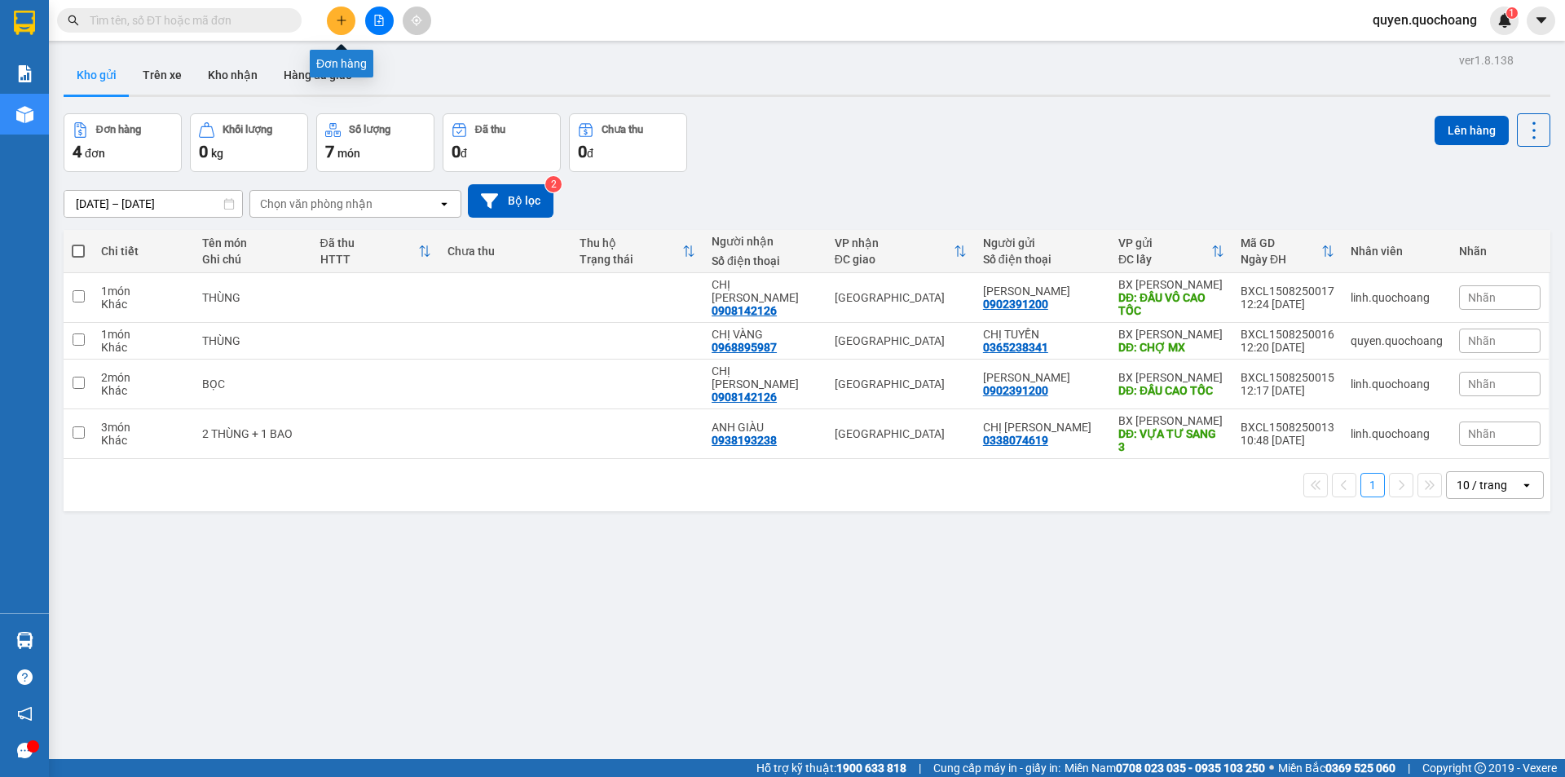
click at [343, 22] on icon "plus" at bounding box center [341, 20] width 11 height 11
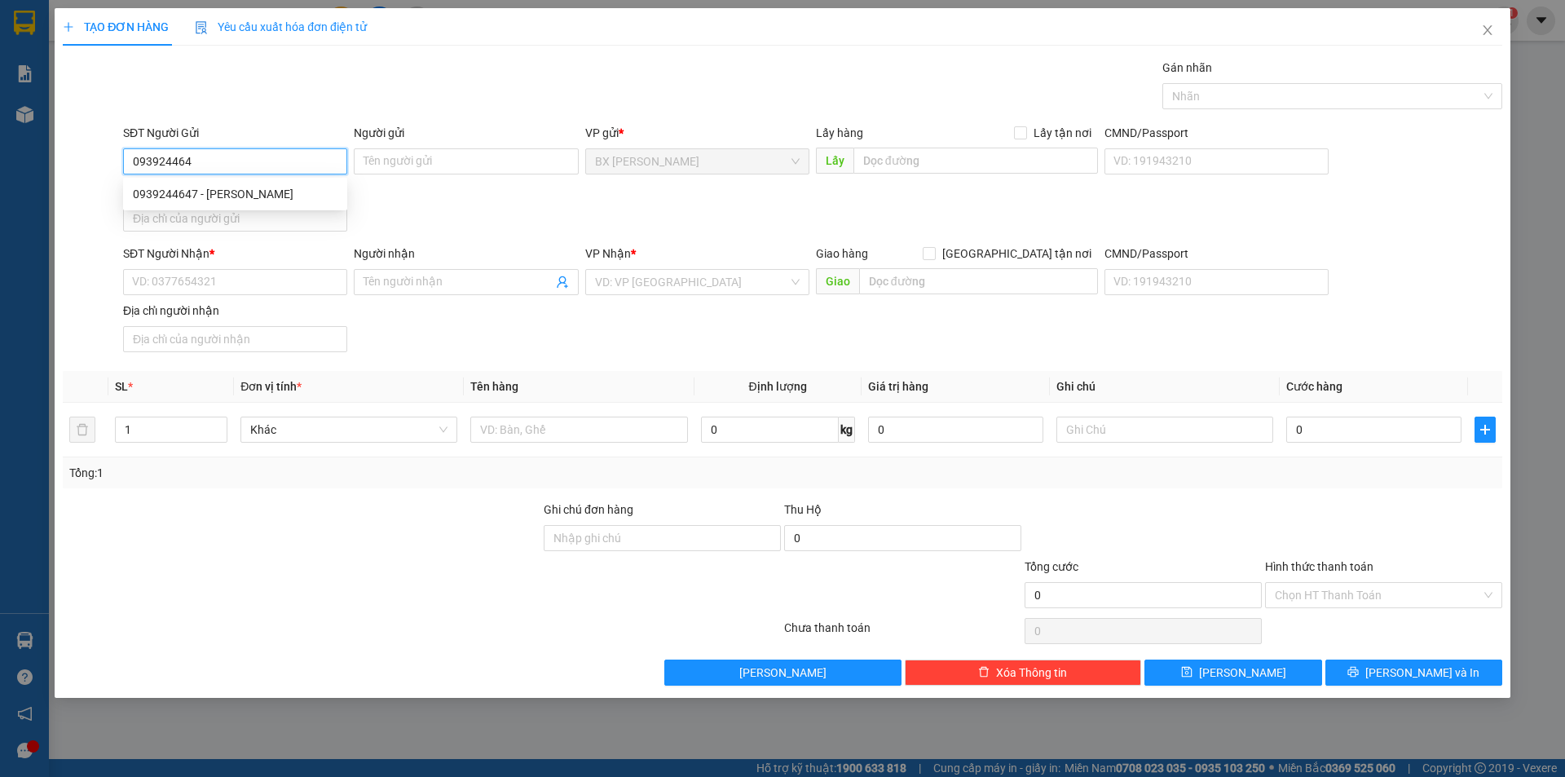
type input "0939244647"
click at [288, 197] on div "0939244647 - [PERSON_NAME]" at bounding box center [235, 194] width 205 height 18
type input "[PERSON_NAME]"
type input "0939244647"
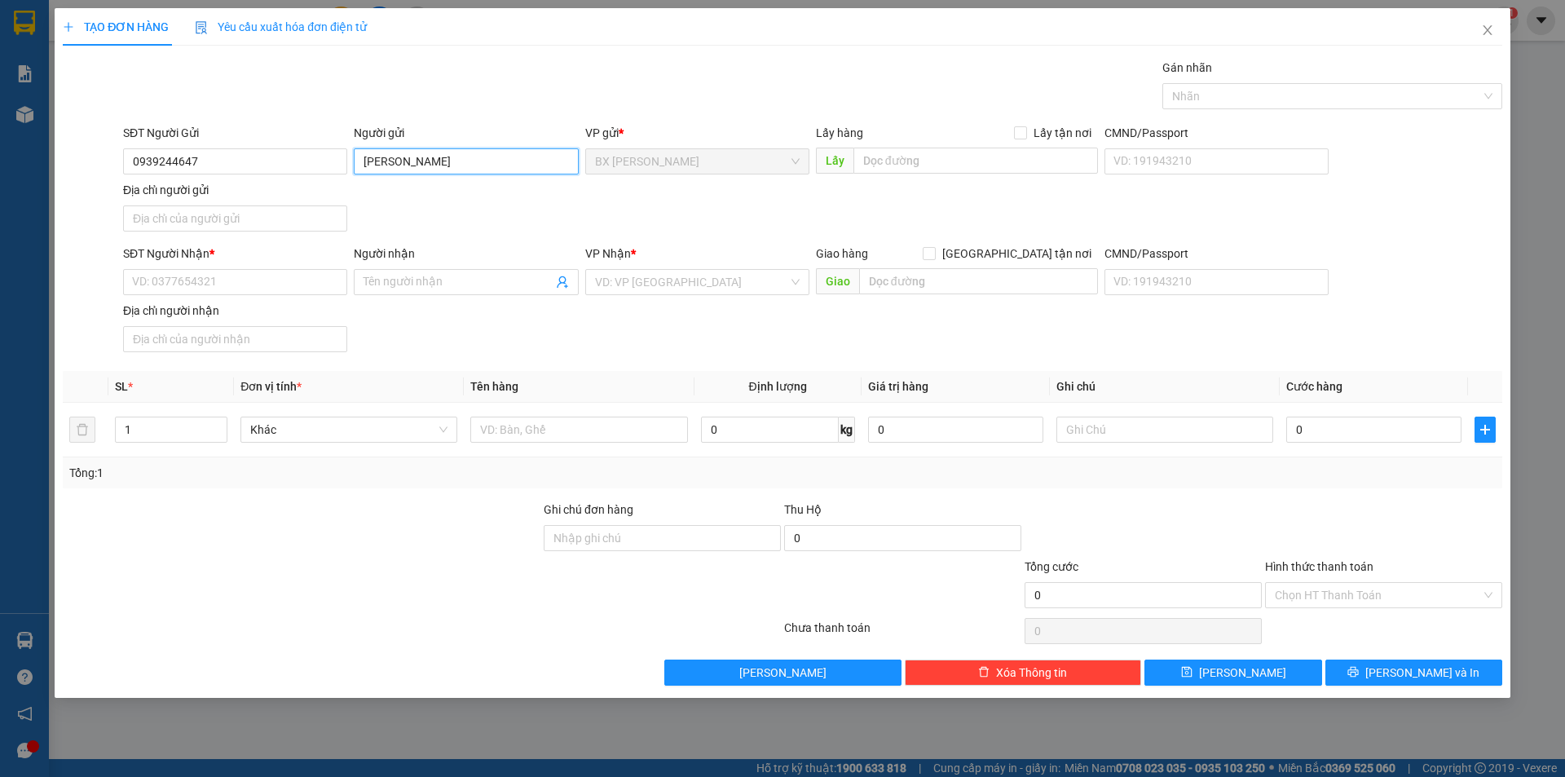
drag, startPoint x: 409, startPoint y: 165, endPoint x: 284, endPoint y: 192, distance: 128.4
click at [284, 192] on div "SĐT Người Gửi 0939244647 Người gửi [PERSON_NAME] [PERSON_NAME] VP gửi * [PERSON…" at bounding box center [813, 181] width 1386 height 114
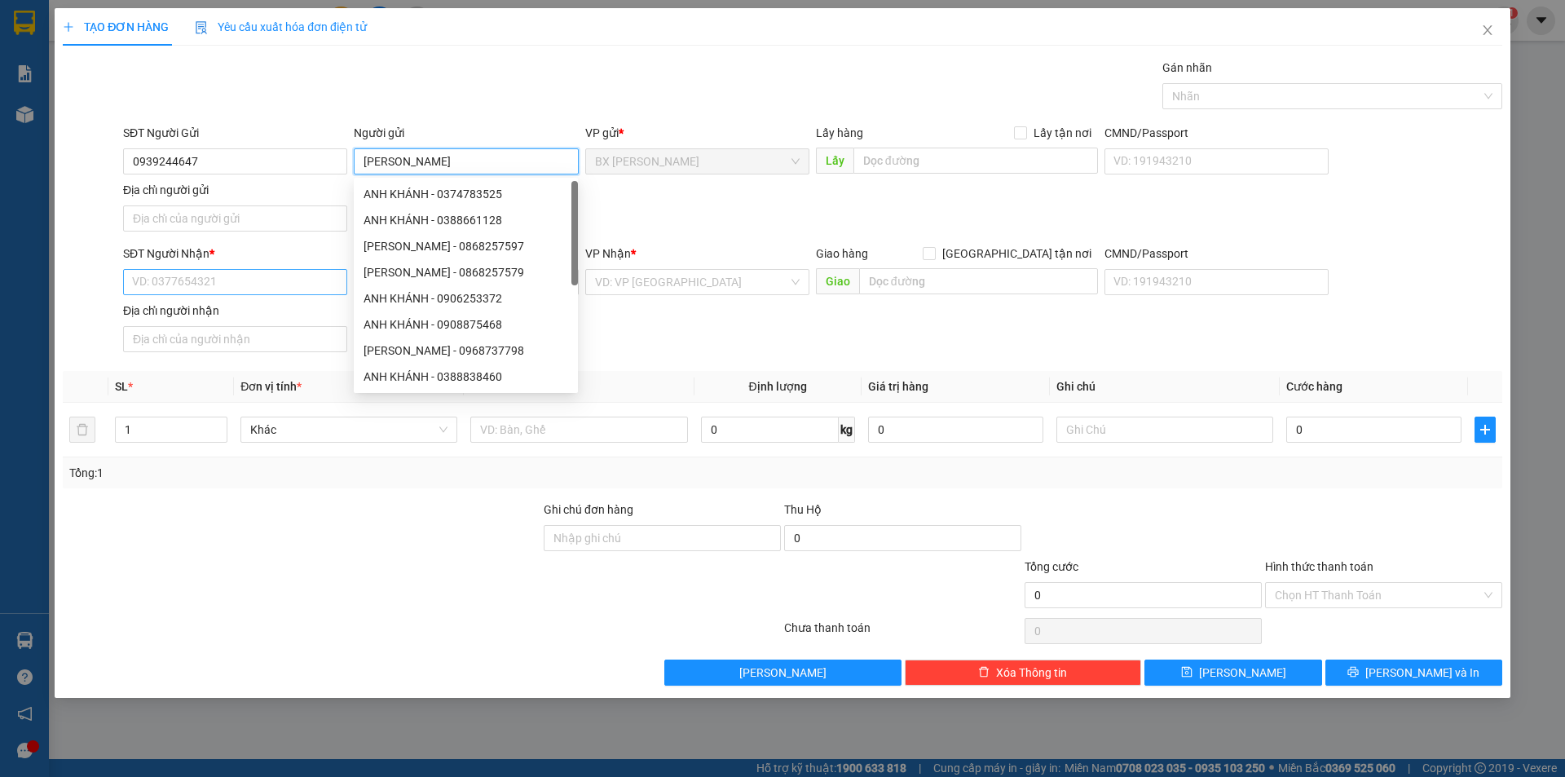
type input "[PERSON_NAME]"
click at [284, 273] on input "SĐT Người Nhận *" at bounding box center [235, 282] width 224 height 26
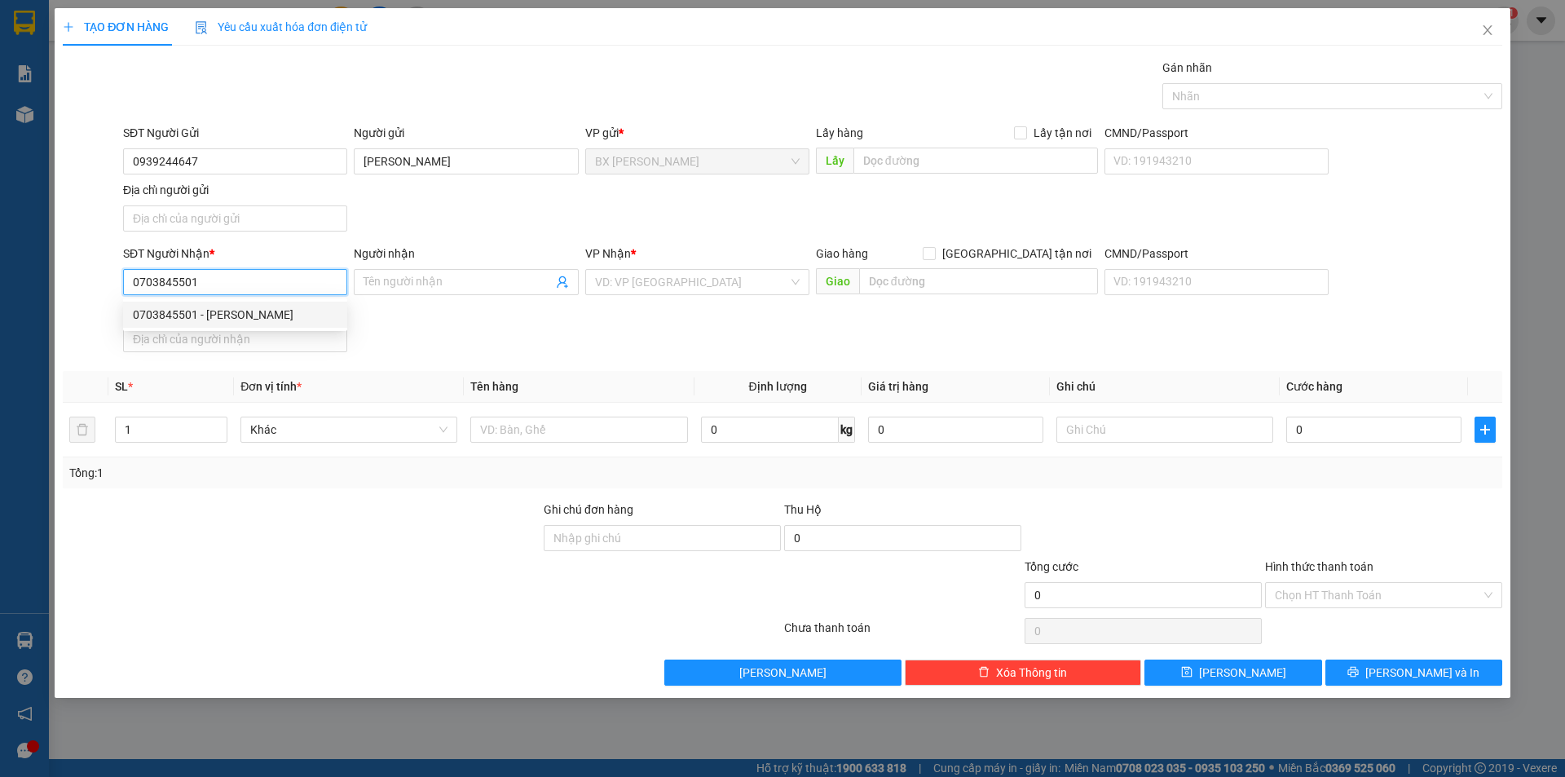
type input "0703845501"
click at [262, 327] on div "0703845501 0703845501 - [PERSON_NAME]" at bounding box center [235, 314] width 224 height 33
click at [302, 286] on input "0703845501" at bounding box center [235, 282] width 224 height 26
click at [301, 319] on div "0703845501 - [PERSON_NAME]" at bounding box center [235, 315] width 205 height 18
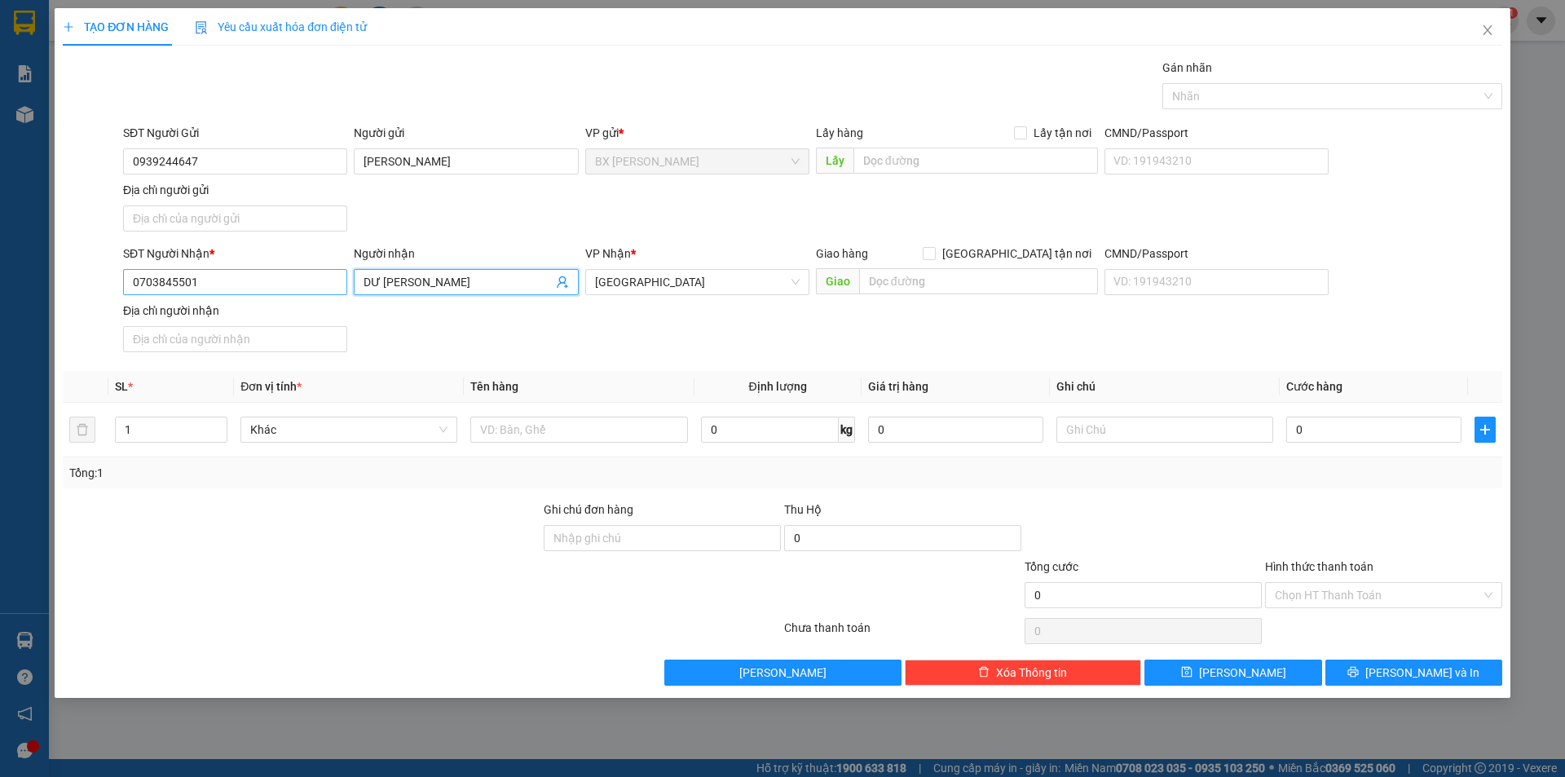
drag, startPoint x: 404, startPoint y: 280, endPoint x: 321, endPoint y: 280, distance: 83.2
click at [324, 280] on div "SĐT Người Nhận * 0703845501 Người nhận DƯ [PERSON_NAME] VP Nhận * [GEOGRAPHIC_D…" at bounding box center [813, 302] width 1386 height 114
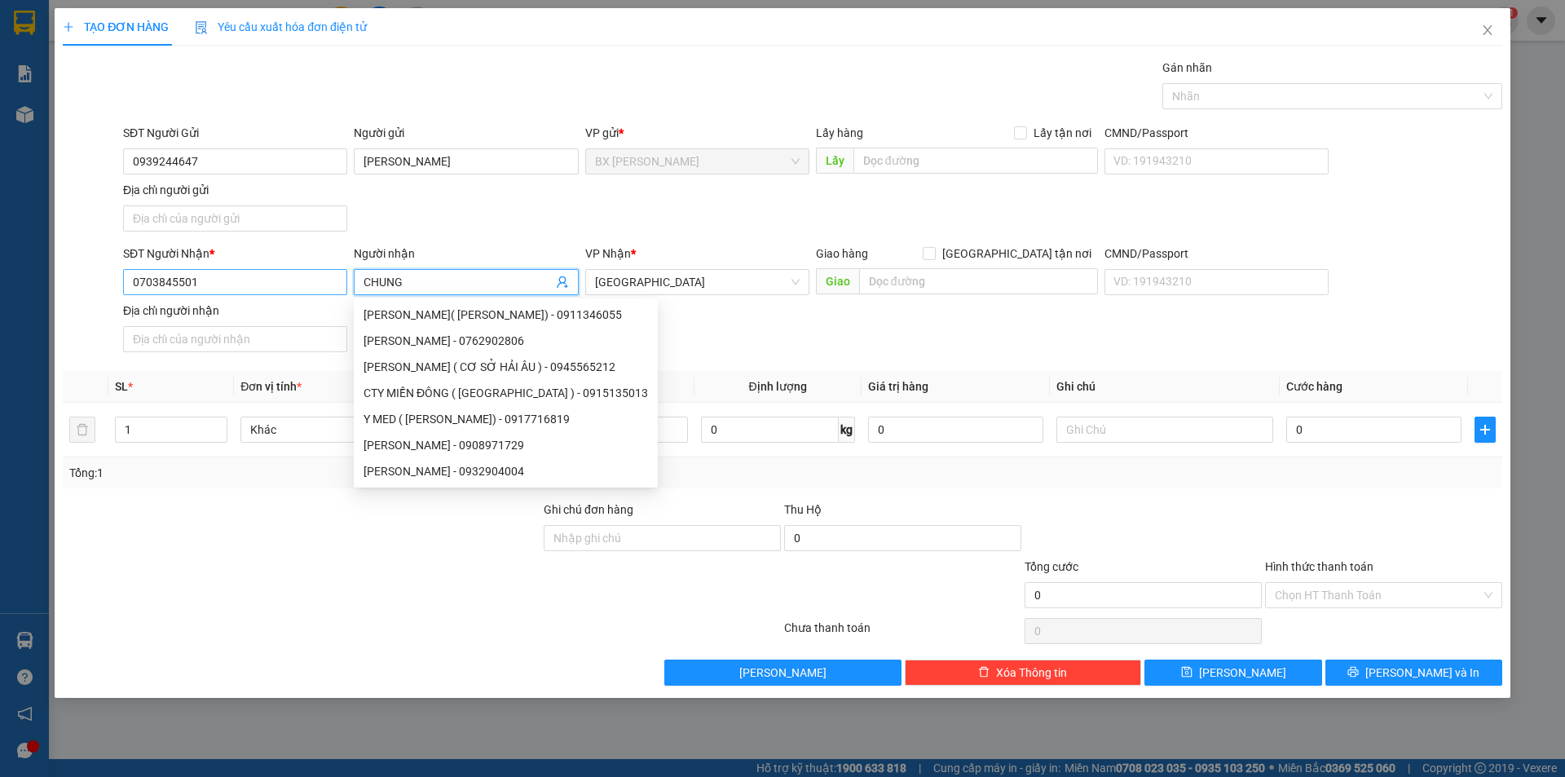
drag, startPoint x: 428, startPoint y: 280, endPoint x: 237, endPoint y: 277, distance: 190.8
click at [237, 277] on div "SĐT Người Nhận * 0703845501 Người nhận CHUNG VP Nhận * [GEOGRAPHIC_DATA] Giao h…" at bounding box center [813, 302] width 1386 height 114
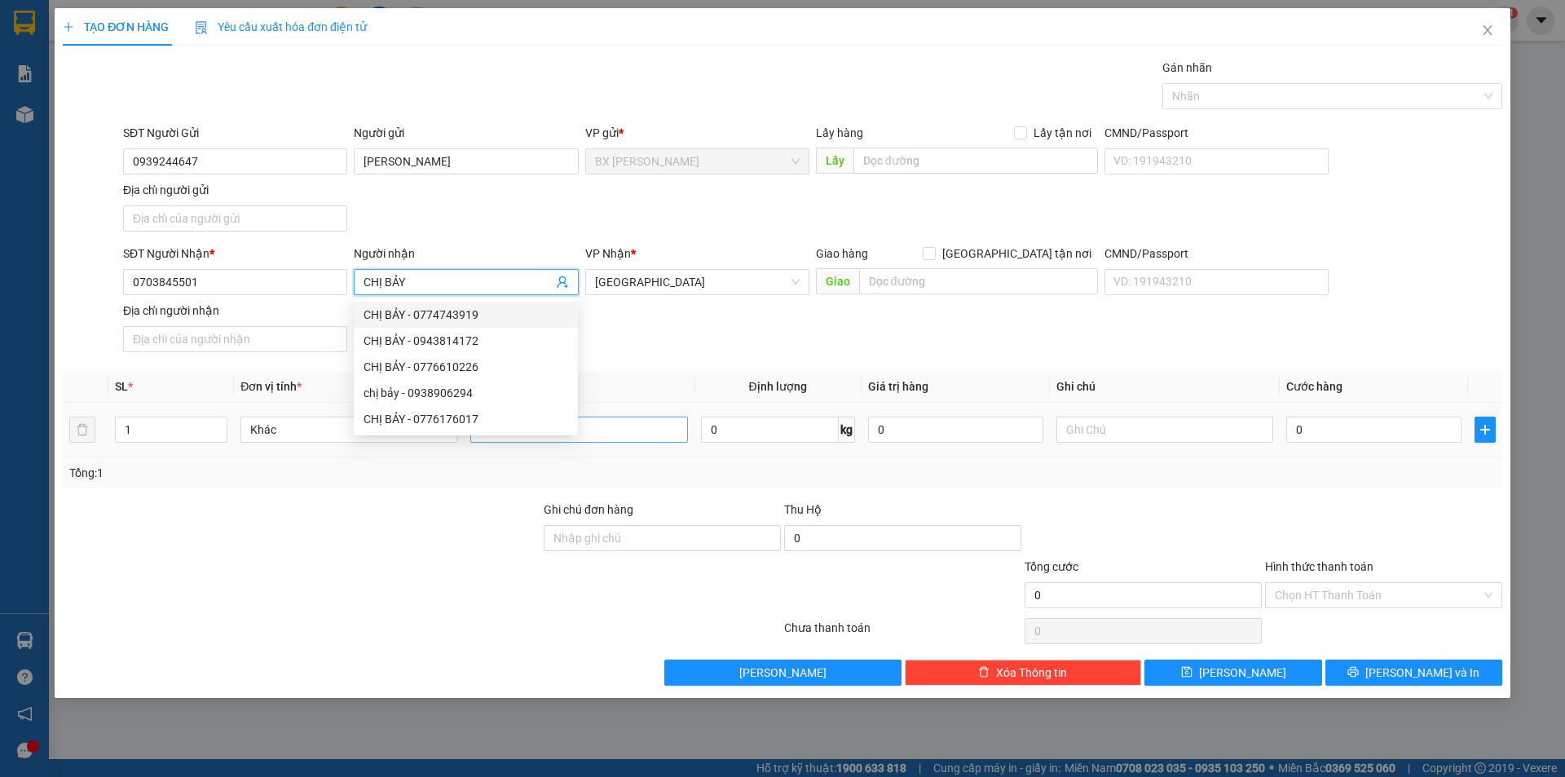
type input "CHỊ BẢY"
click at [642, 435] on input "text" at bounding box center [578, 430] width 217 height 26
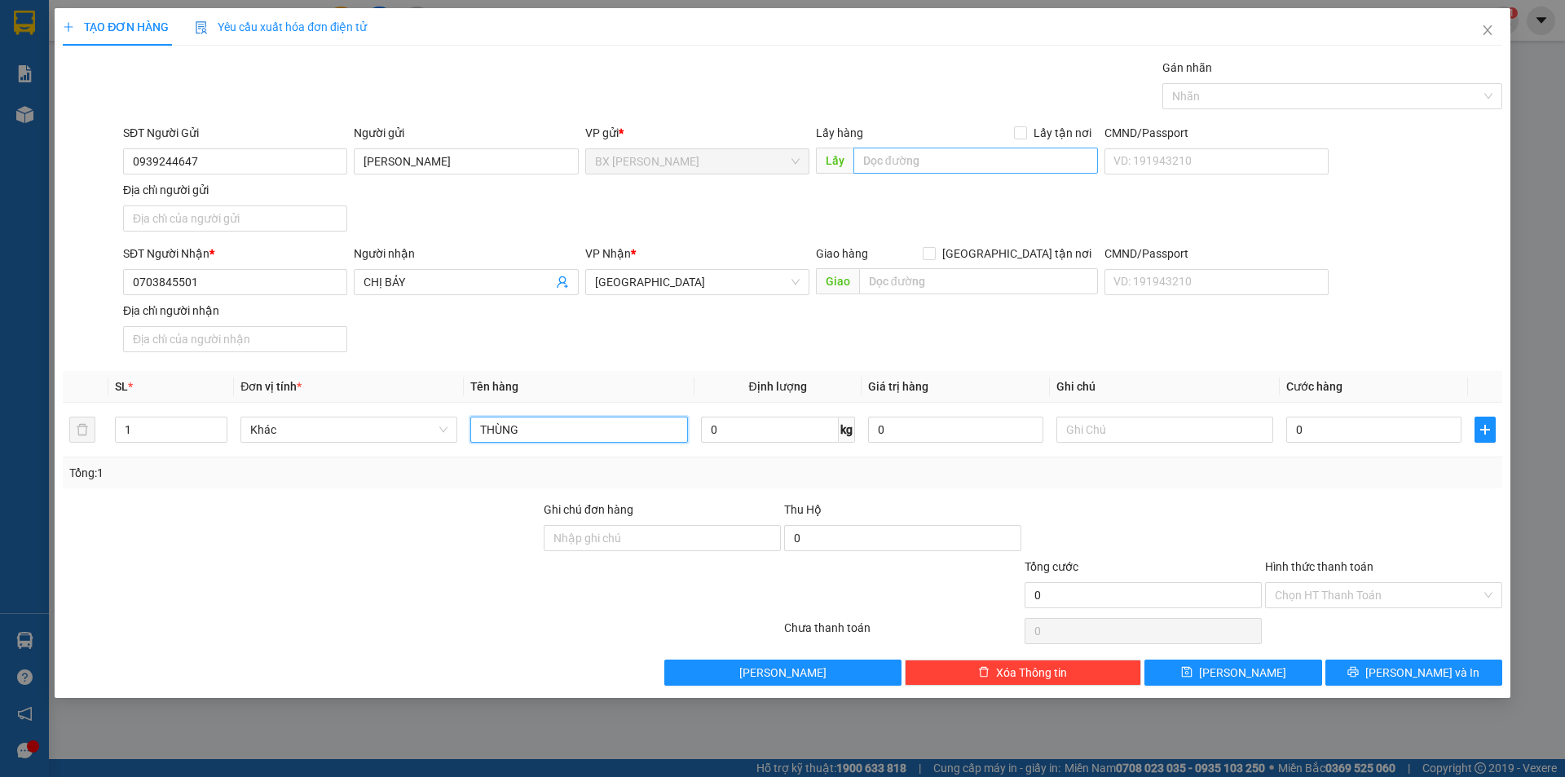
type input "THÙNG"
click at [1002, 165] on input "text" at bounding box center [976, 161] width 245 height 26
type input "GIỌT ĐẮNG"
drag, startPoint x: 1375, startPoint y: 669, endPoint x: 1251, endPoint y: 509, distance: 202.4
click at [1376, 669] on button "[PERSON_NAME] và In" at bounding box center [1414, 673] width 177 height 26
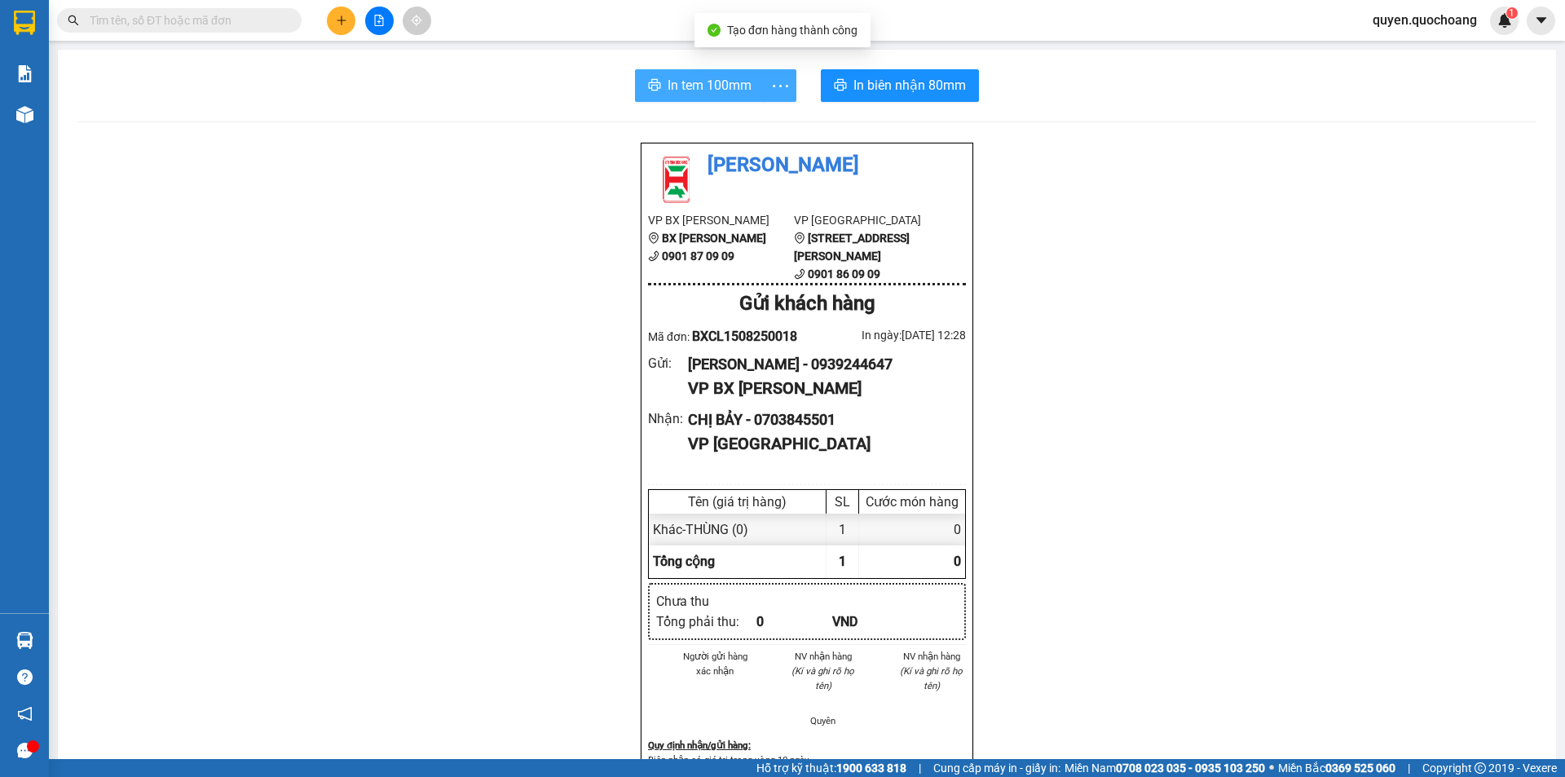
drag, startPoint x: 769, startPoint y: 76, endPoint x: 756, endPoint y: 77, distance: 13.1
click at [770, 76] on icon "more" at bounding box center [780, 86] width 20 height 20
drag, startPoint x: 708, startPoint y: 83, endPoint x: 913, endPoint y: 85, distance: 204.6
click at [708, 84] on span "In tem 100mm" at bounding box center [710, 85] width 84 height 20
